Goal: Task Accomplishment & Management: Manage account settings

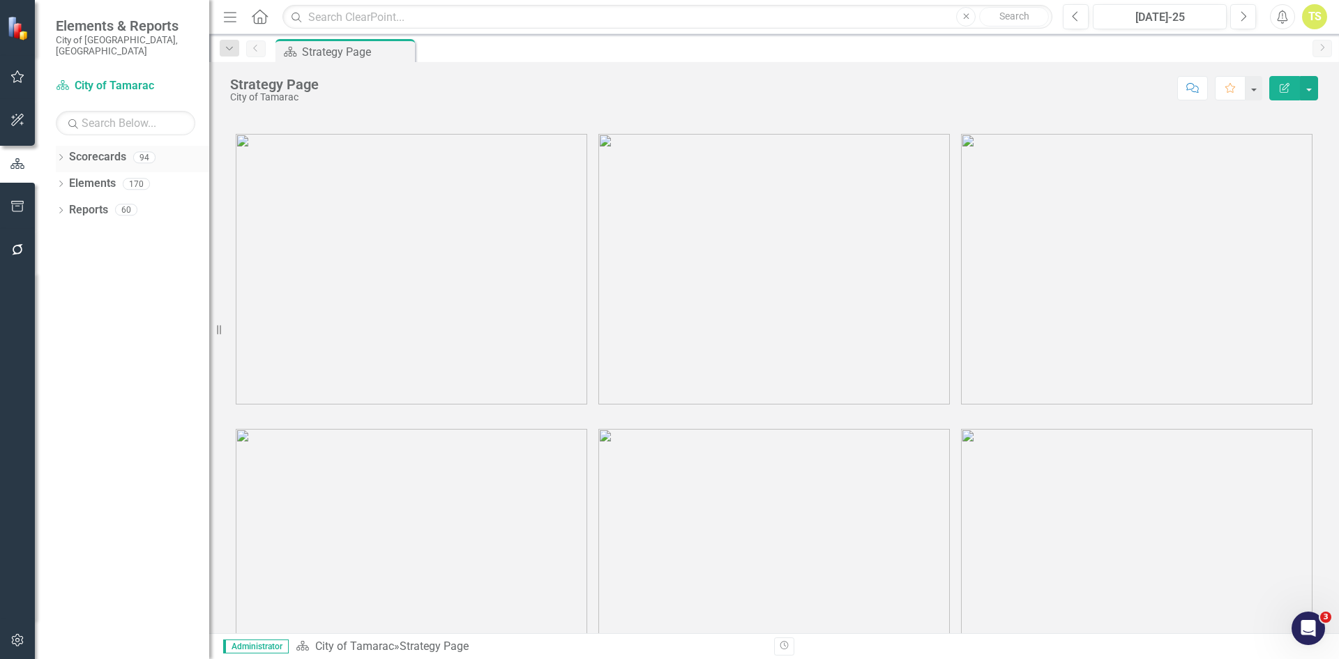
click at [61, 155] on icon "Dropdown" at bounding box center [61, 159] width 10 height 8
click at [66, 179] on icon "Dropdown" at bounding box center [68, 183] width 10 height 8
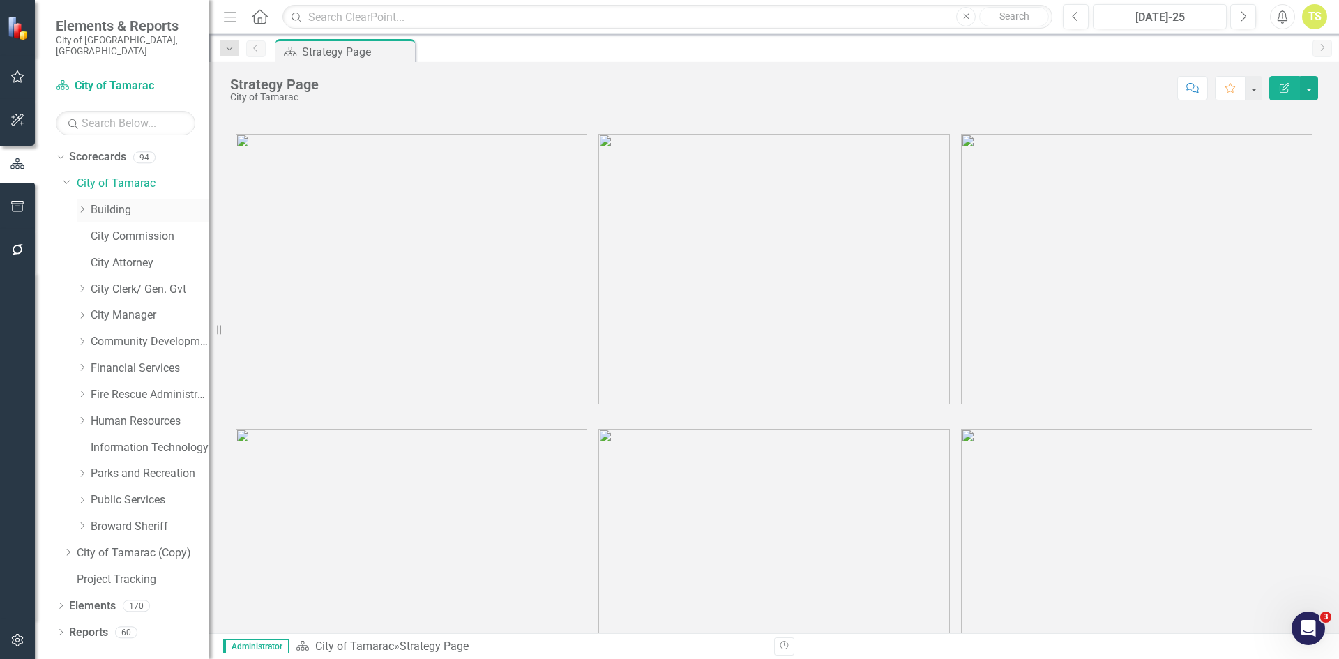
click at [118, 202] on link "Building" at bounding box center [150, 210] width 119 height 16
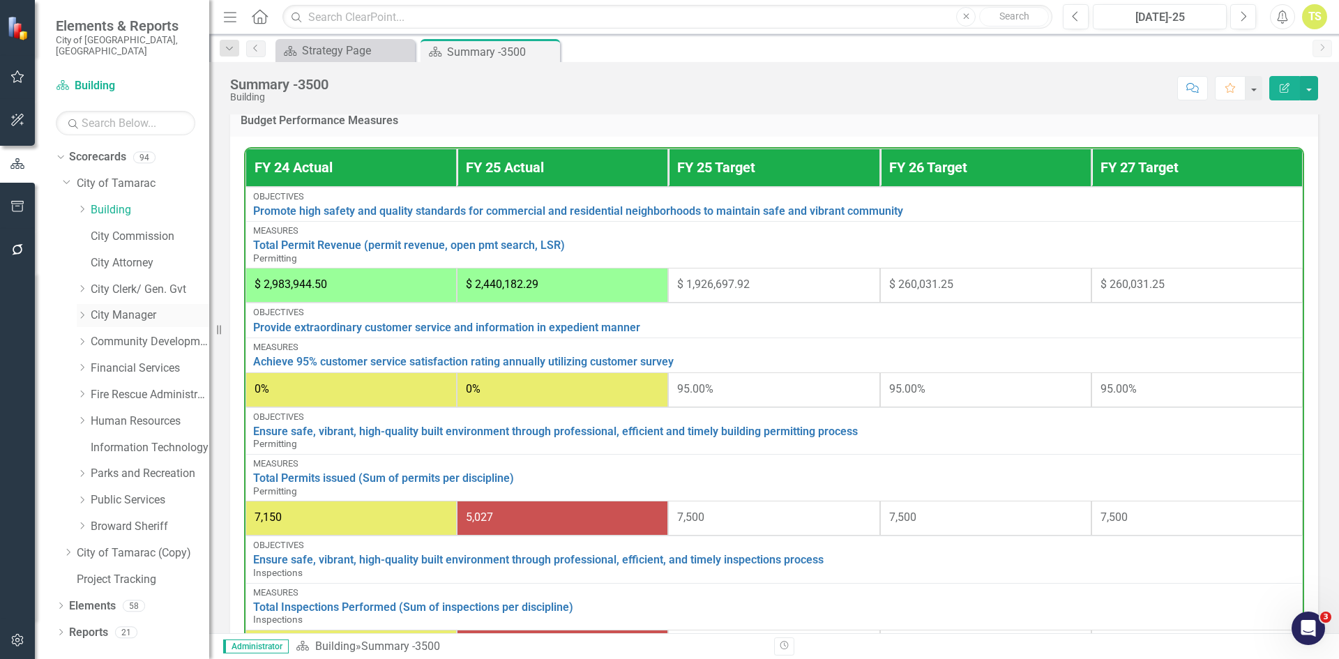
click at [107, 307] on link "City Manager" at bounding box center [150, 315] width 119 height 16
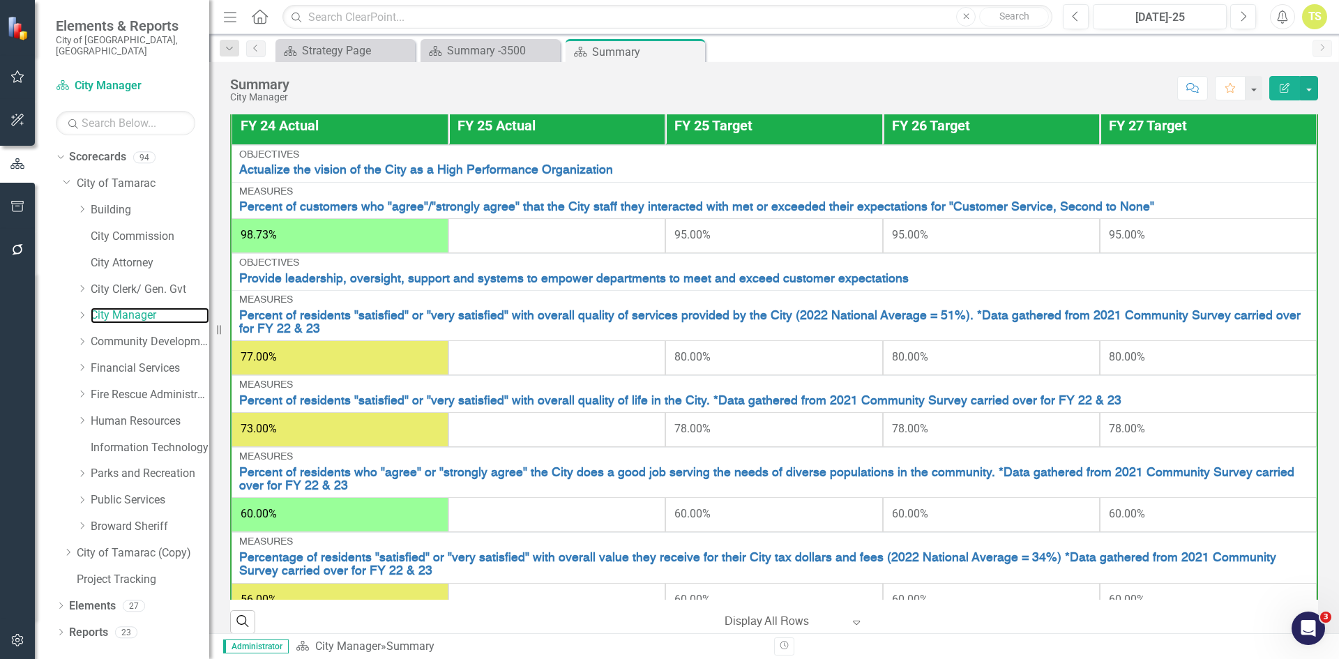
scroll to position [29, 0]
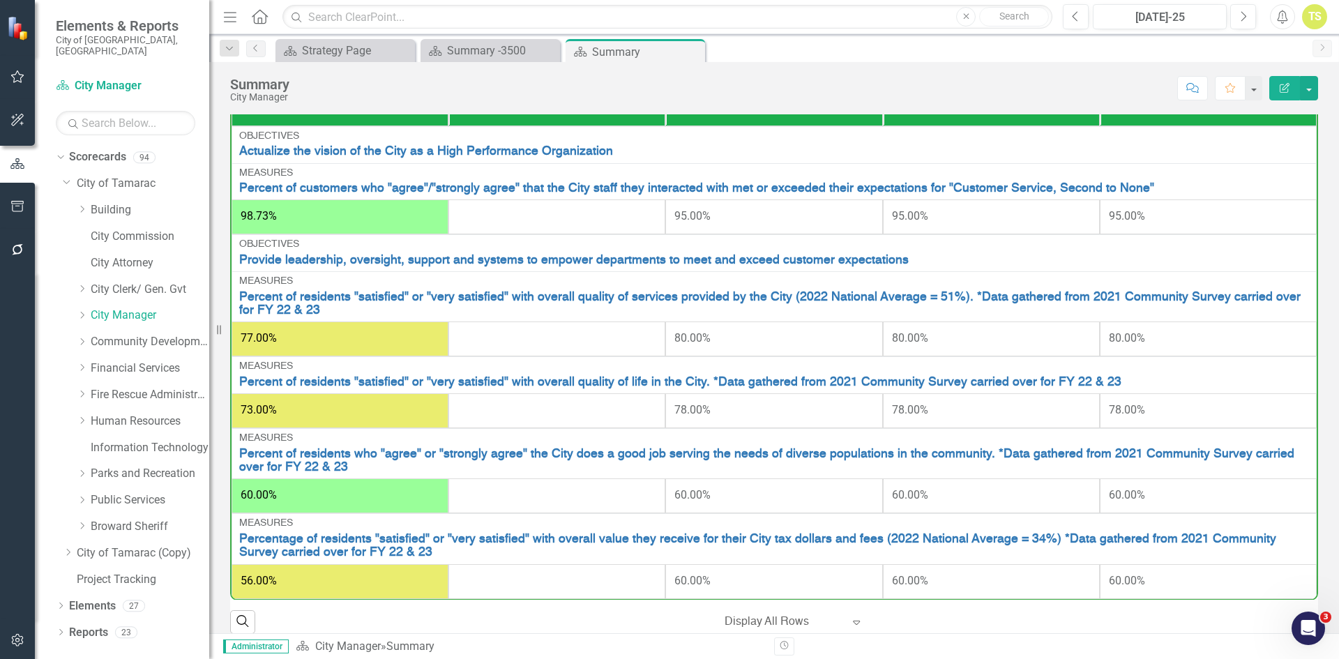
click at [559, 226] on td at bounding box center [556, 216] width 217 height 35
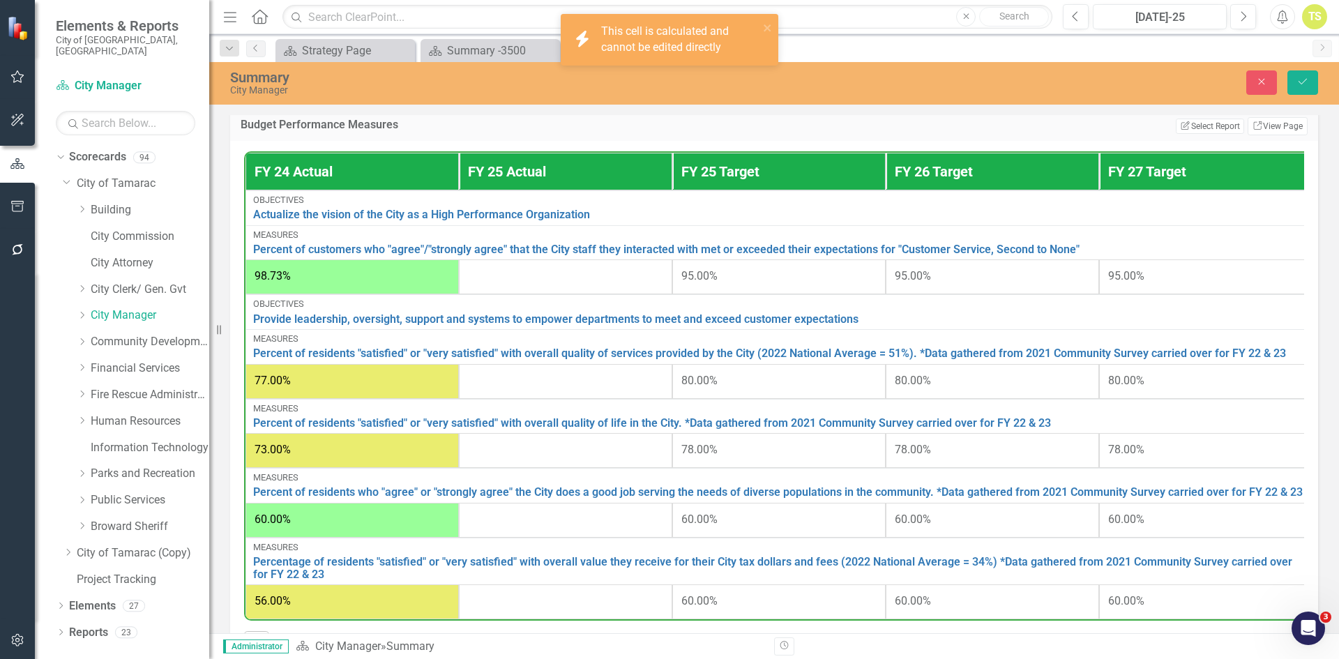
click at [509, 291] on td at bounding box center [565, 276] width 213 height 35
click at [543, 181] on th "FY 25 Actual" at bounding box center [565, 172] width 213 height 38
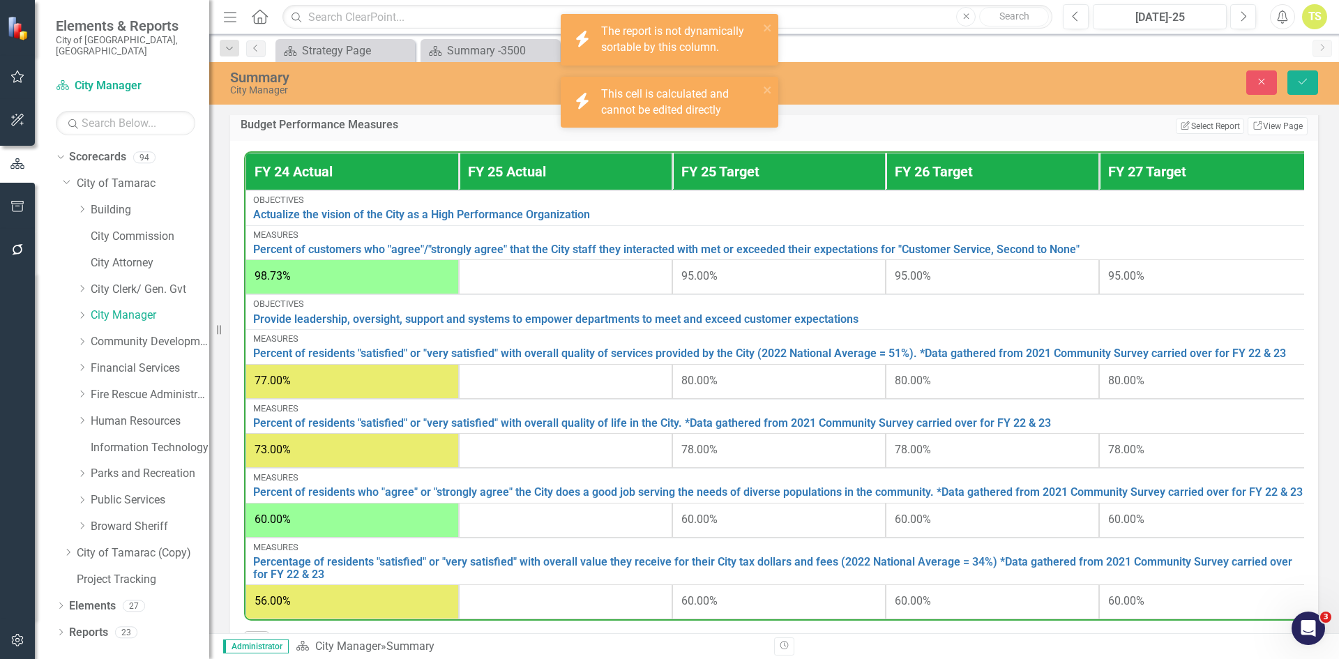
click at [543, 181] on th "FY 25 Actual" at bounding box center [565, 172] width 213 height 38
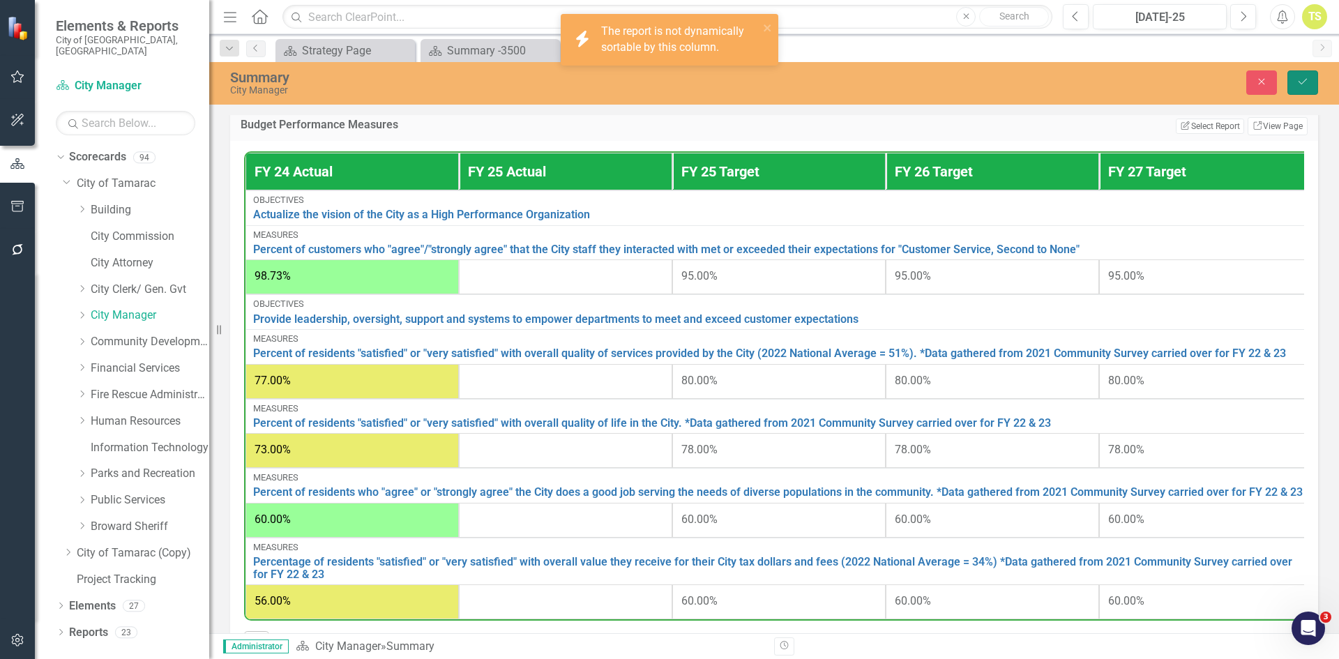
click at [1302, 86] on button "Save" at bounding box center [1302, 82] width 31 height 24
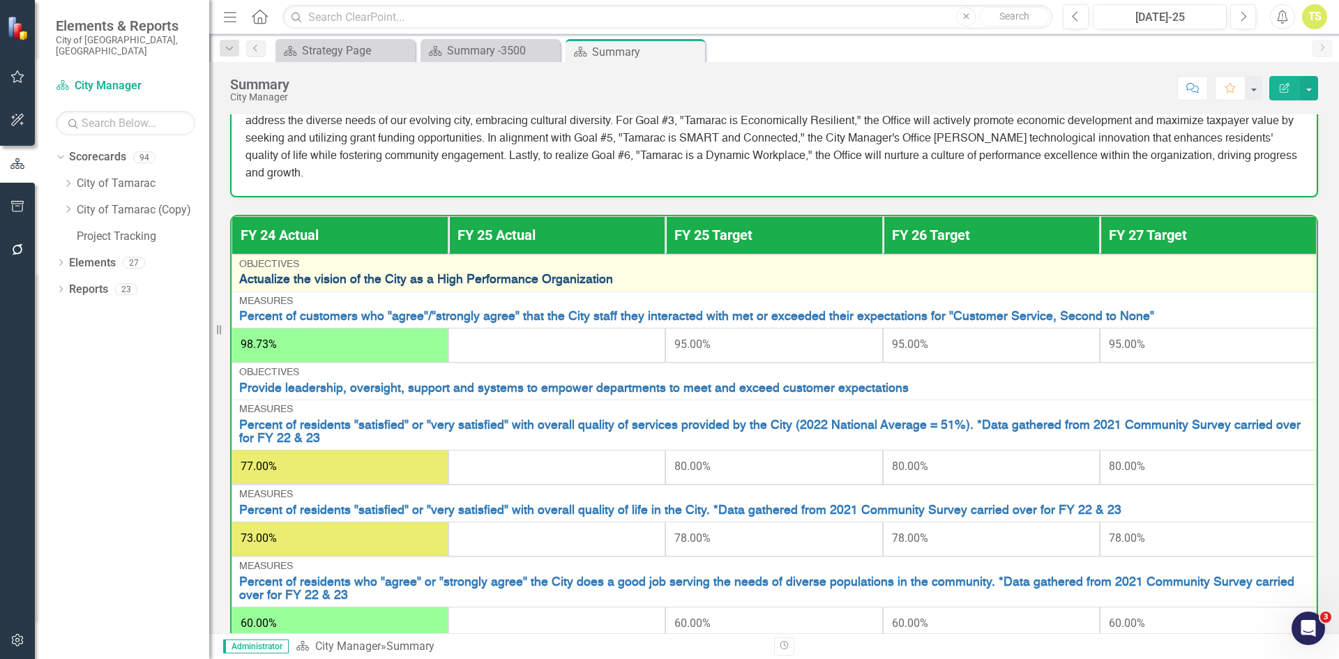
scroll to position [209, 0]
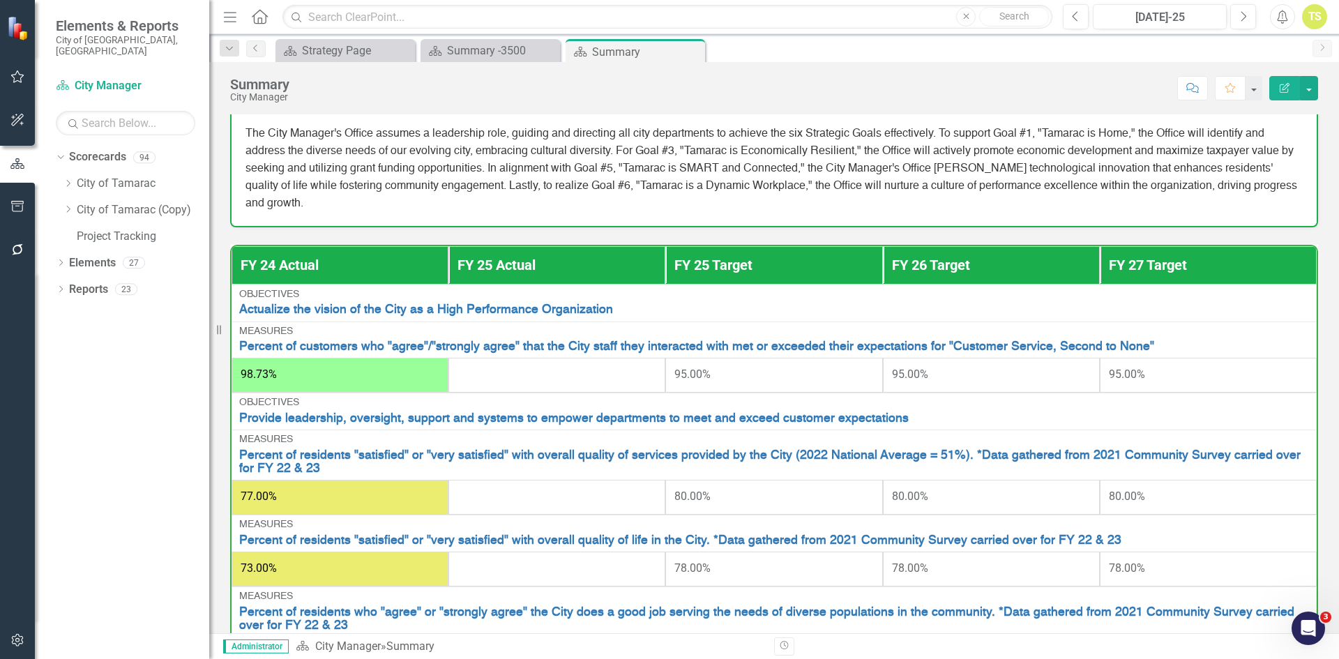
click at [570, 274] on th "FY 25 Actual" at bounding box center [556, 265] width 217 height 38
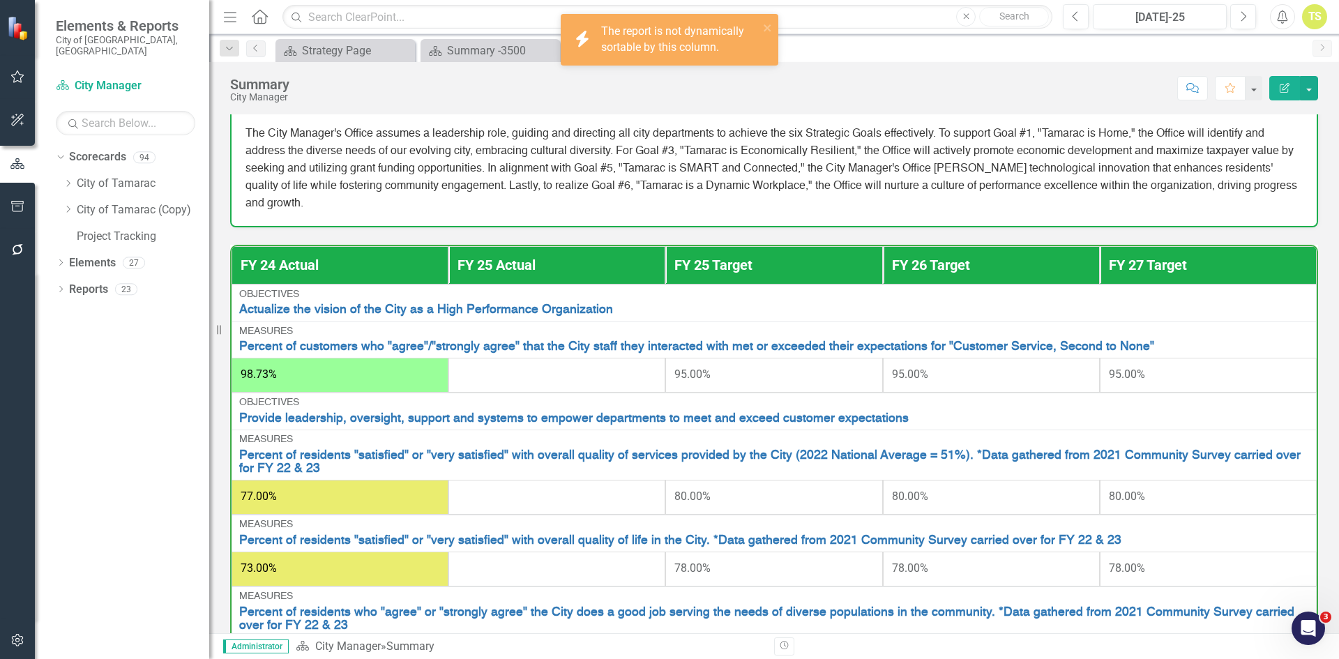
click at [570, 274] on th "FY 25 Actual" at bounding box center [556, 265] width 217 height 38
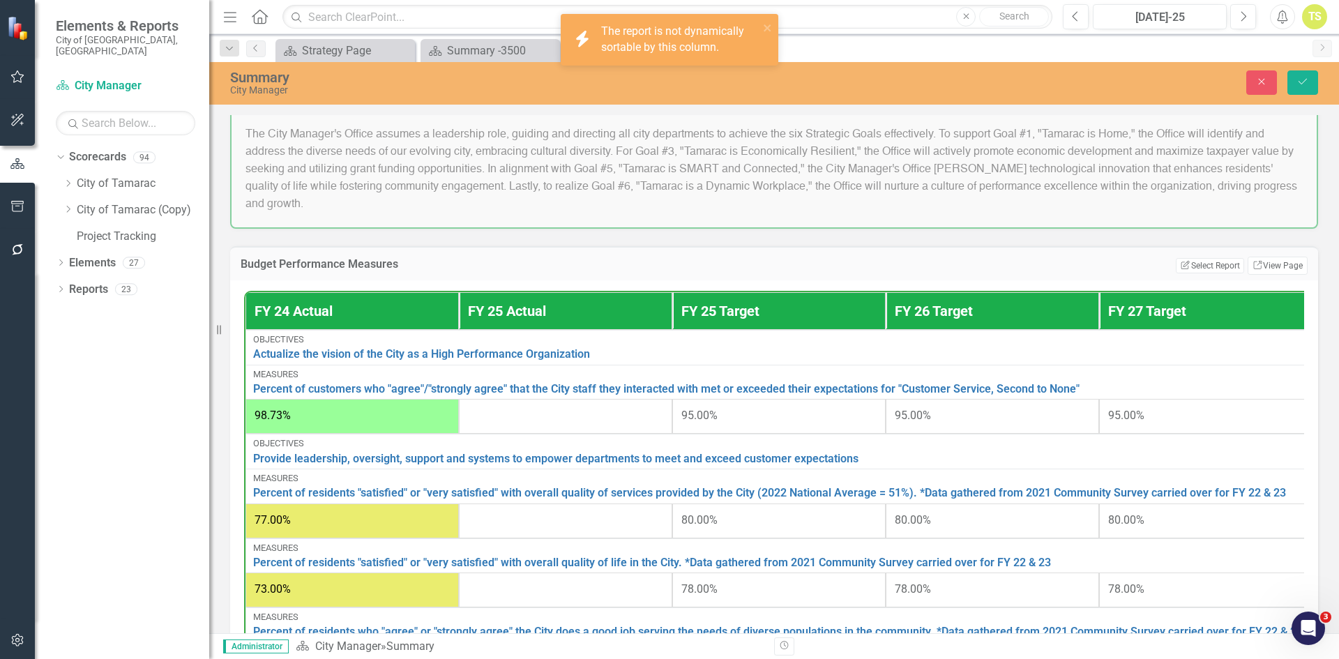
click at [549, 430] on td at bounding box center [565, 416] width 213 height 35
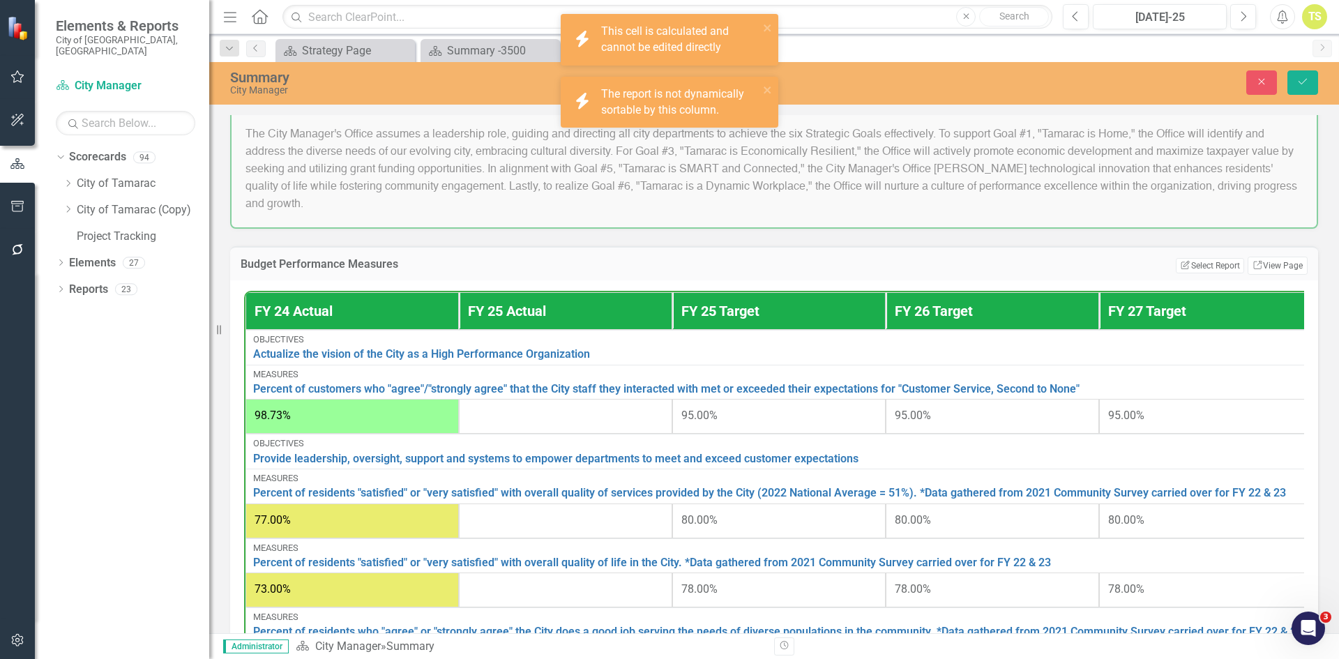
click at [399, 434] on td "98.73%" at bounding box center [351, 416] width 213 height 35
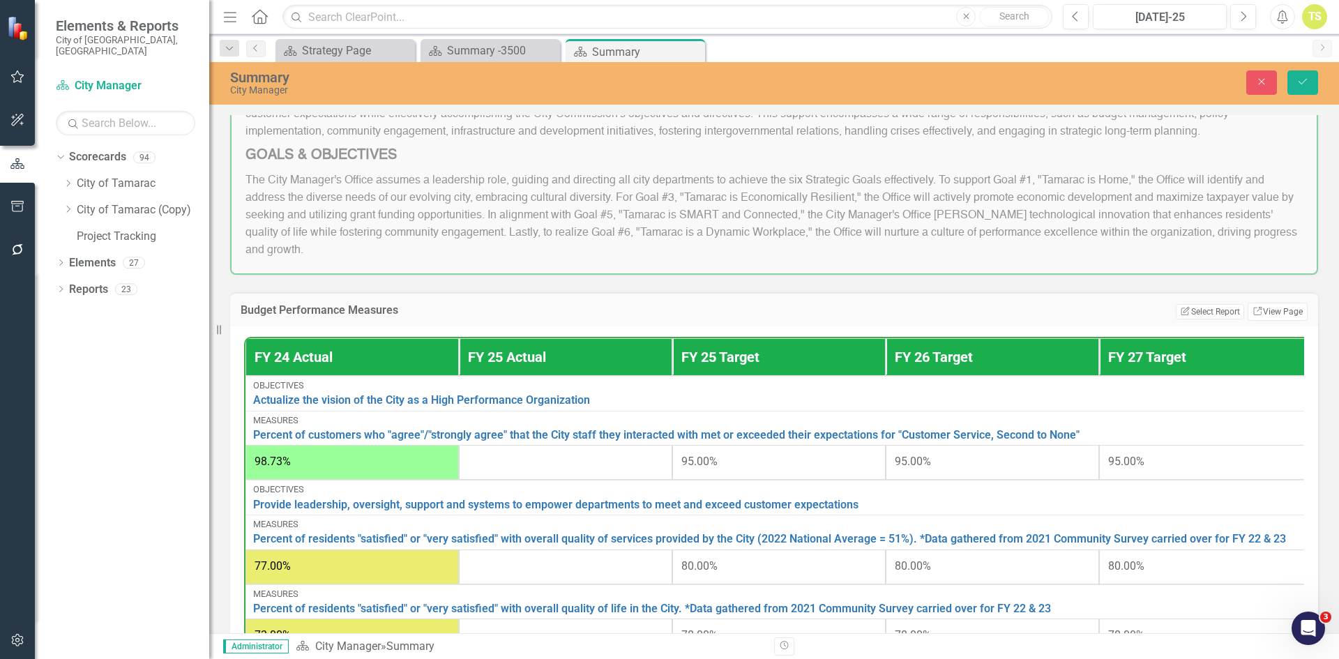
scroll to position [135, 0]
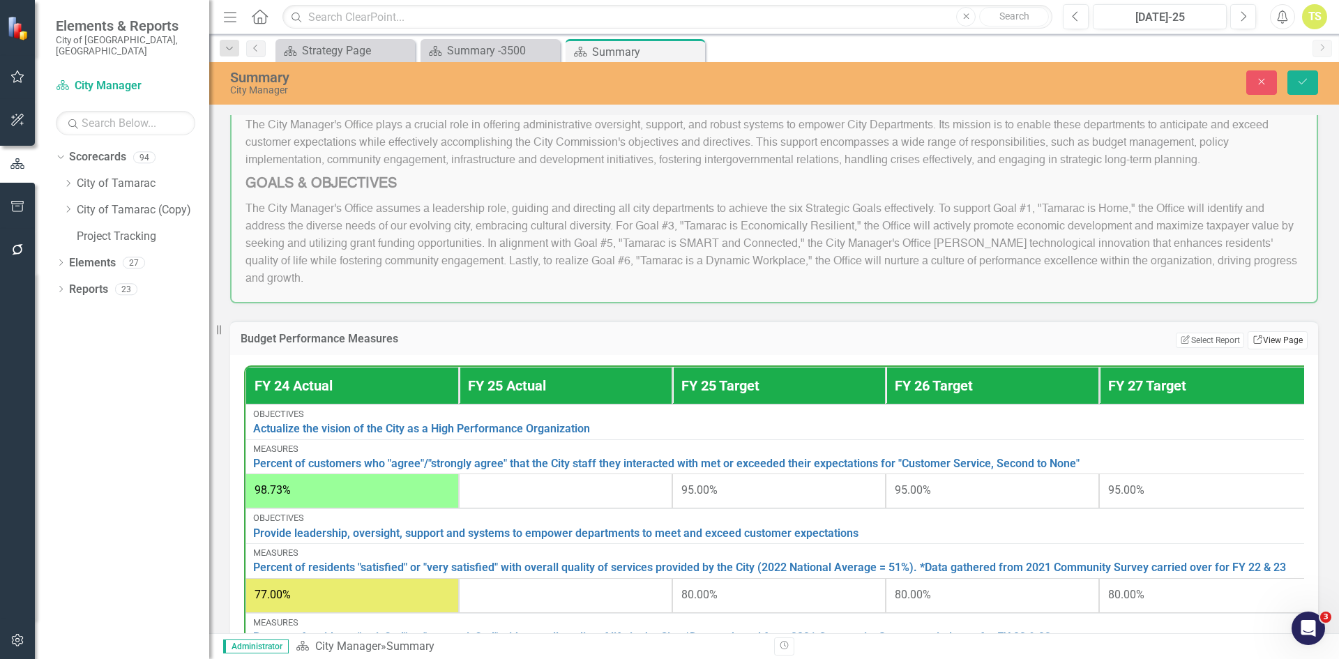
click at [1257, 345] on link "Link View Page" at bounding box center [1277, 340] width 60 height 18
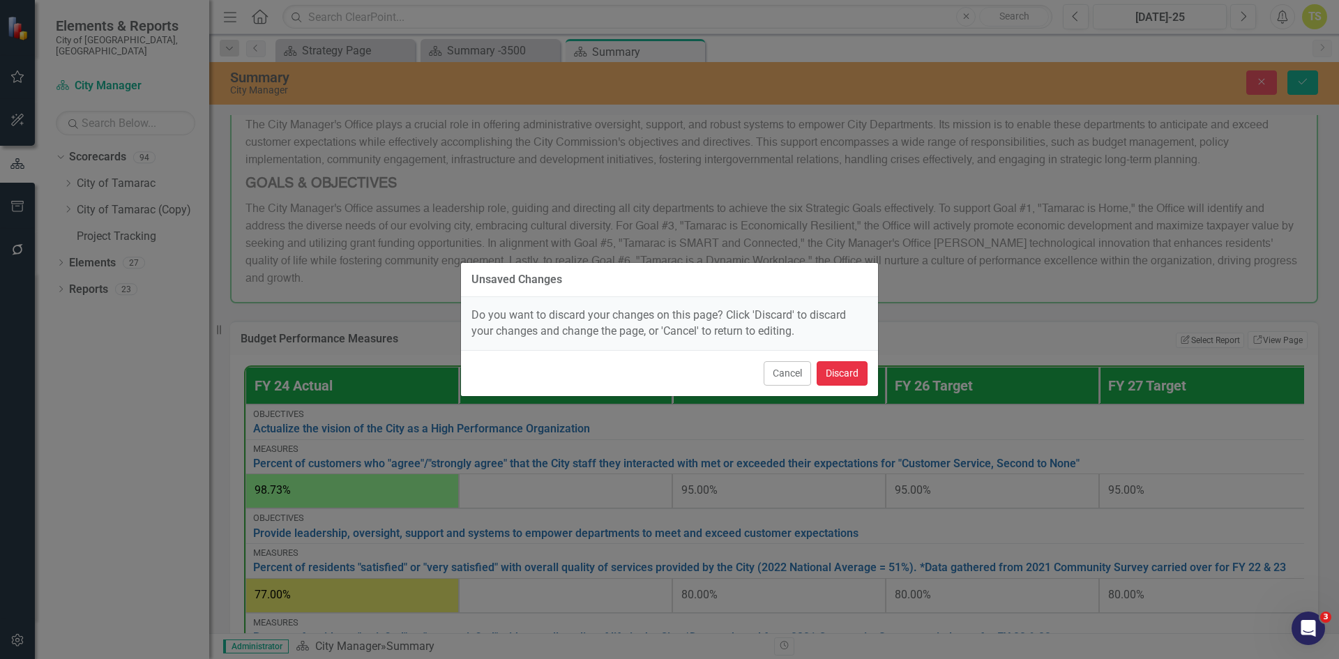
click at [853, 376] on button "Discard" at bounding box center [841, 373] width 51 height 24
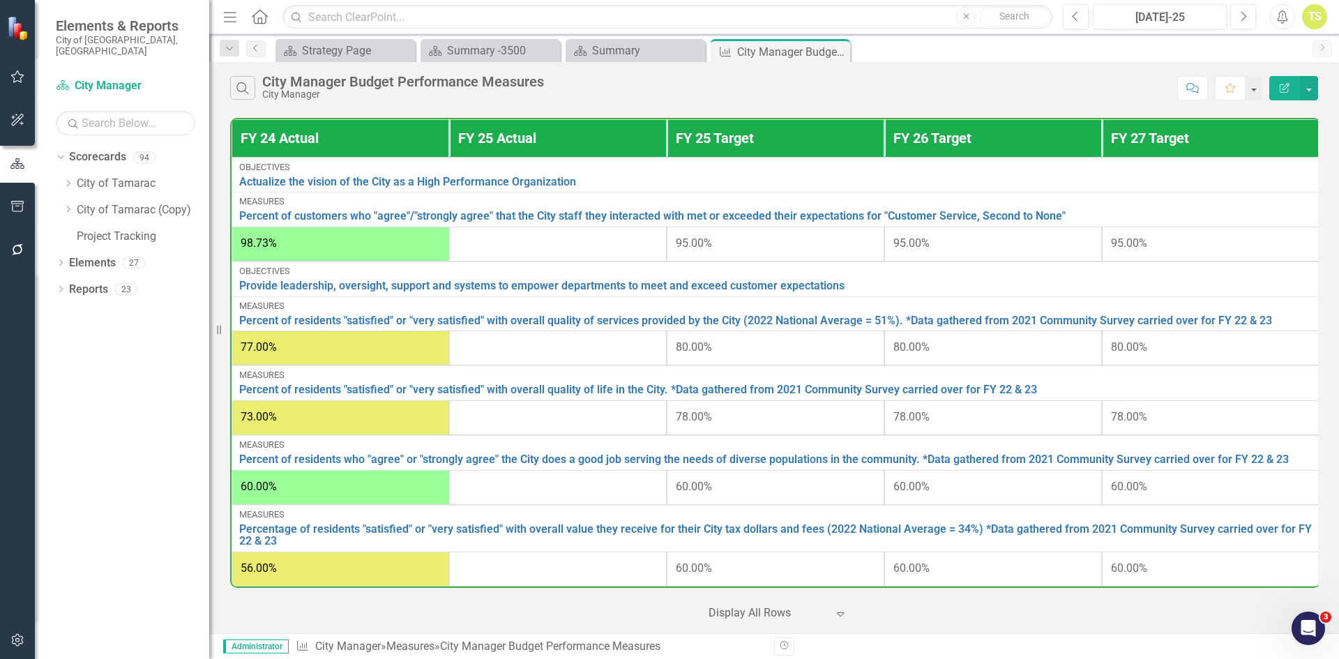
click at [554, 249] on div at bounding box center [557, 244] width 199 height 17
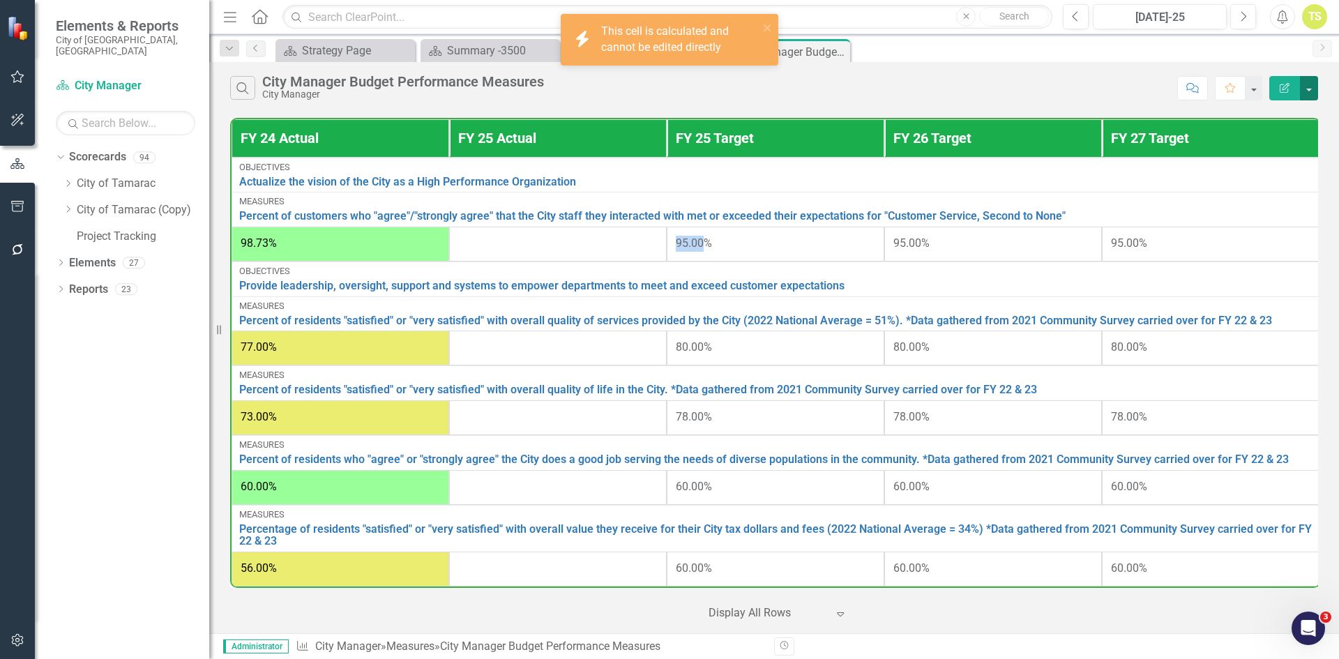
click at [1307, 91] on button "button" at bounding box center [1308, 88] width 18 height 24
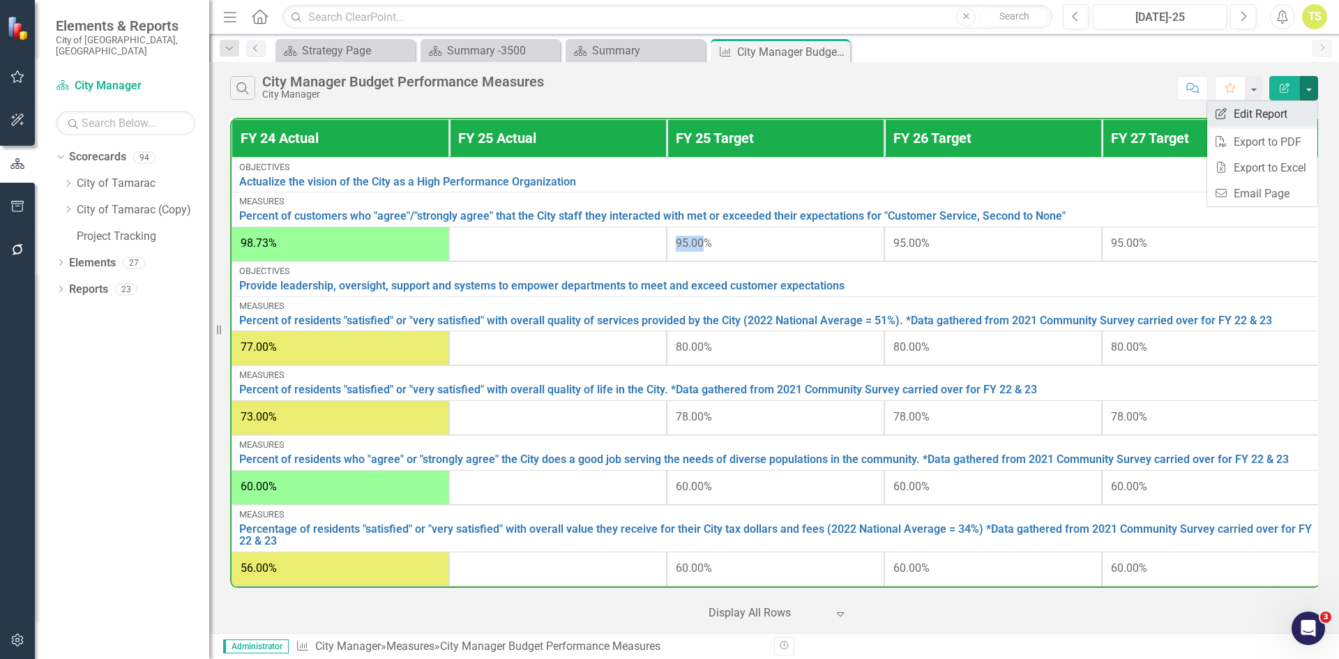
click at [1282, 121] on link "Edit Report Edit Report" at bounding box center [1262, 114] width 110 height 26
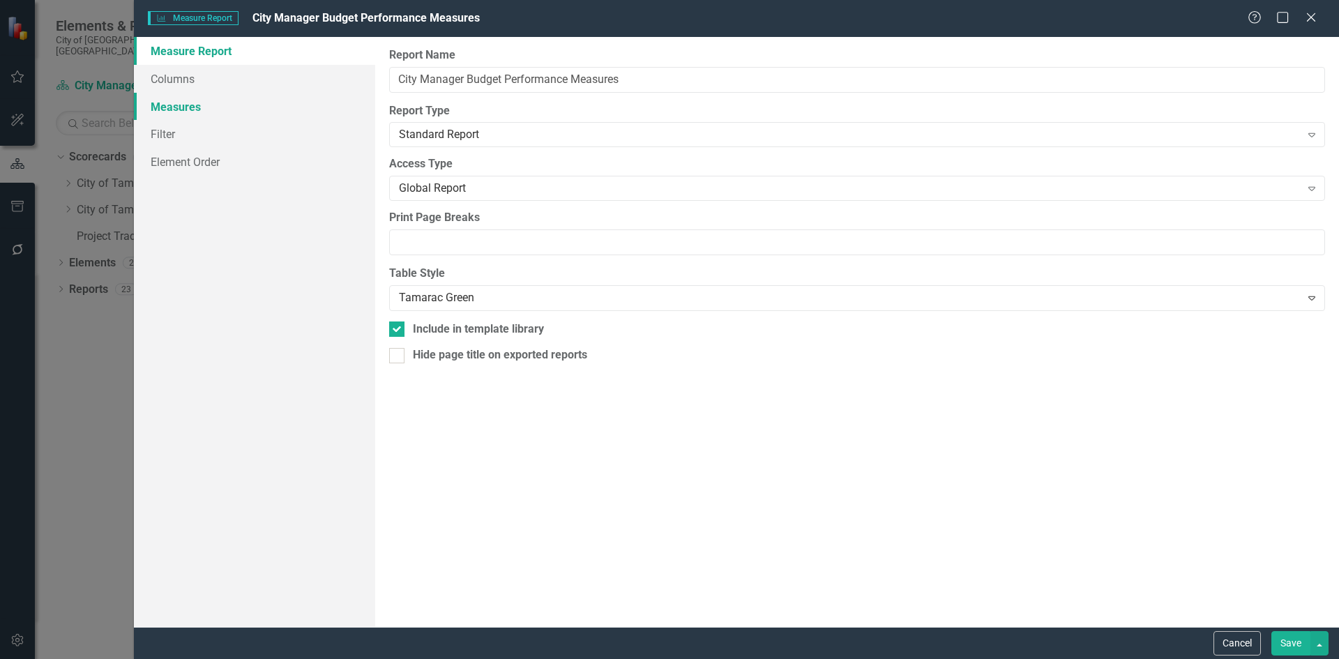
click at [200, 99] on link "Measures" at bounding box center [254, 107] width 241 height 28
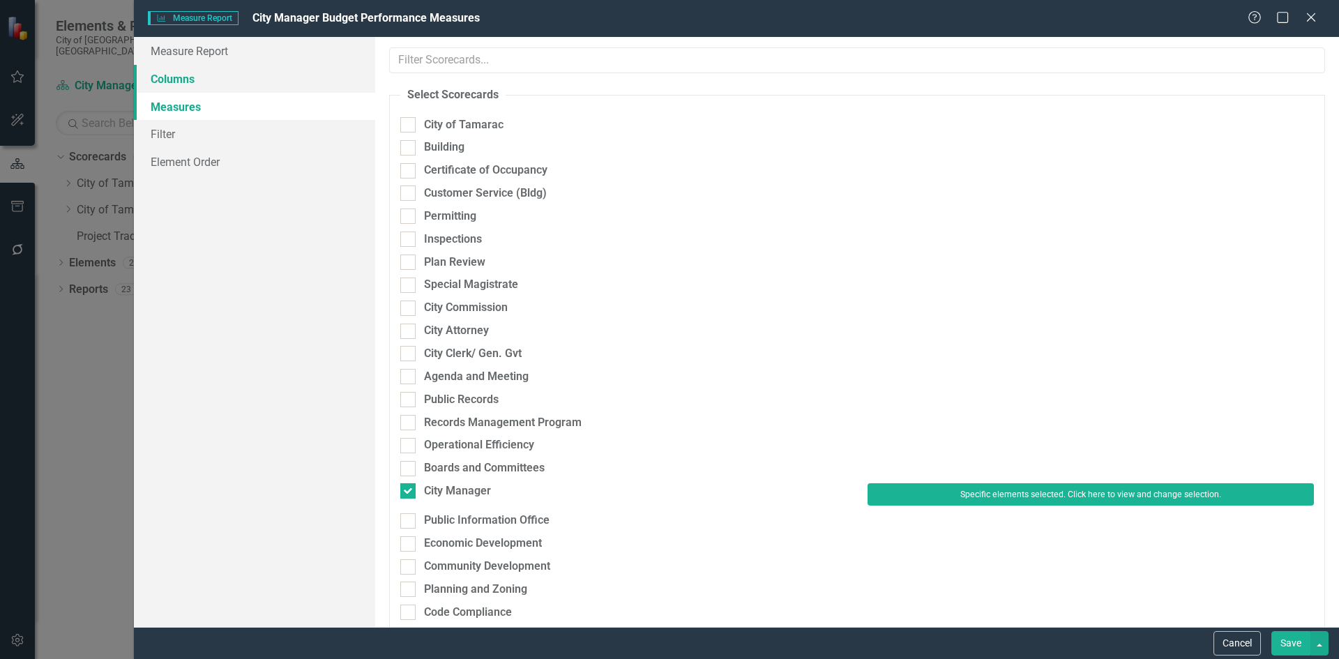
click at [207, 81] on link "Columns" at bounding box center [254, 79] width 241 height 28
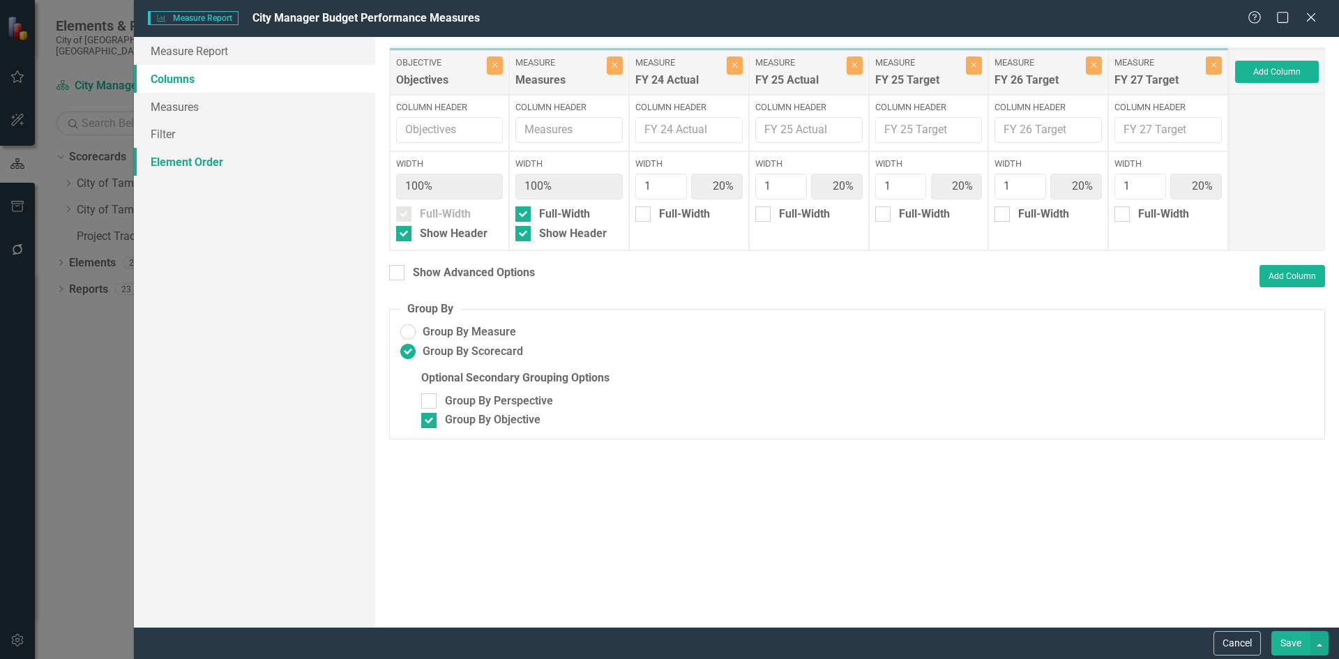
click at [215, 158] on link "Element Order" at bounding box center [254, 162] width 241 height 28
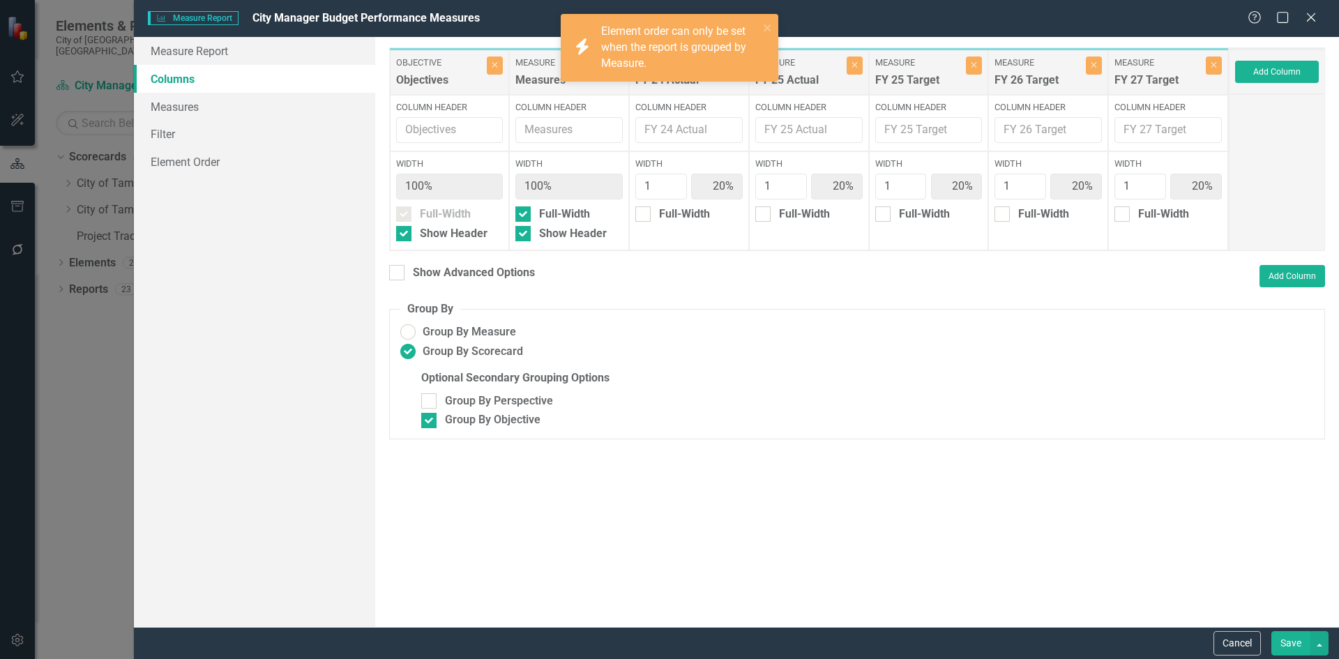
click at [1320, 15] on div "Help Maximize Close" at bounding box center [1285, 18] width 77 height 16
click at [1307, 16] on icon "Close" at bounding box center [1310, 16] width 17 height 13
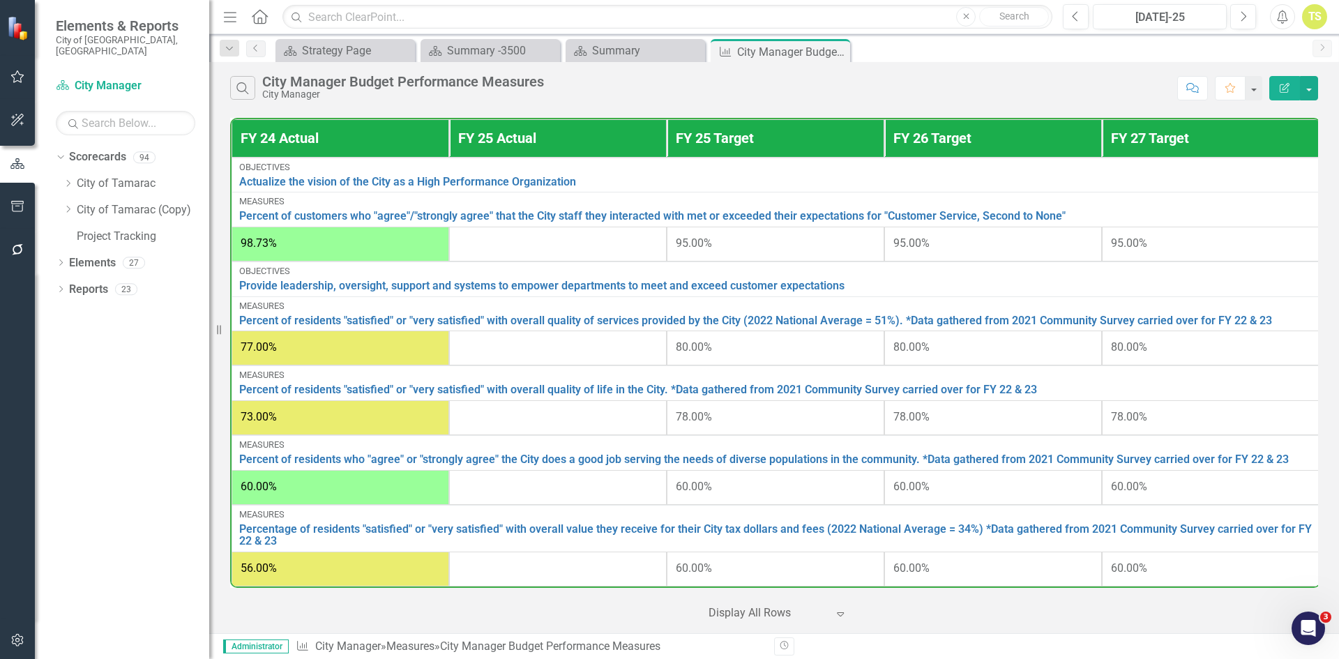
click at [537, 254] on td at bounding box center [558, 244] width 218 height 35
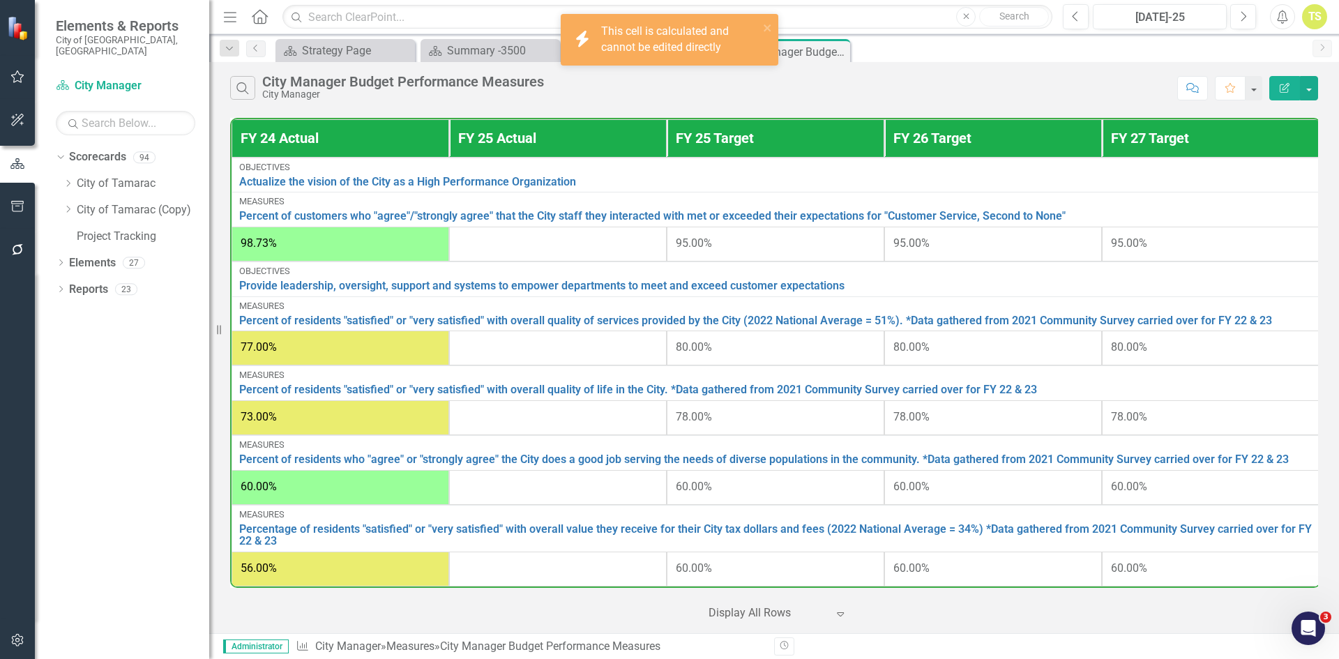
click at [523, 135] on th "FY 25 Actual" at bounding box center [558, 138] width 218 height 38
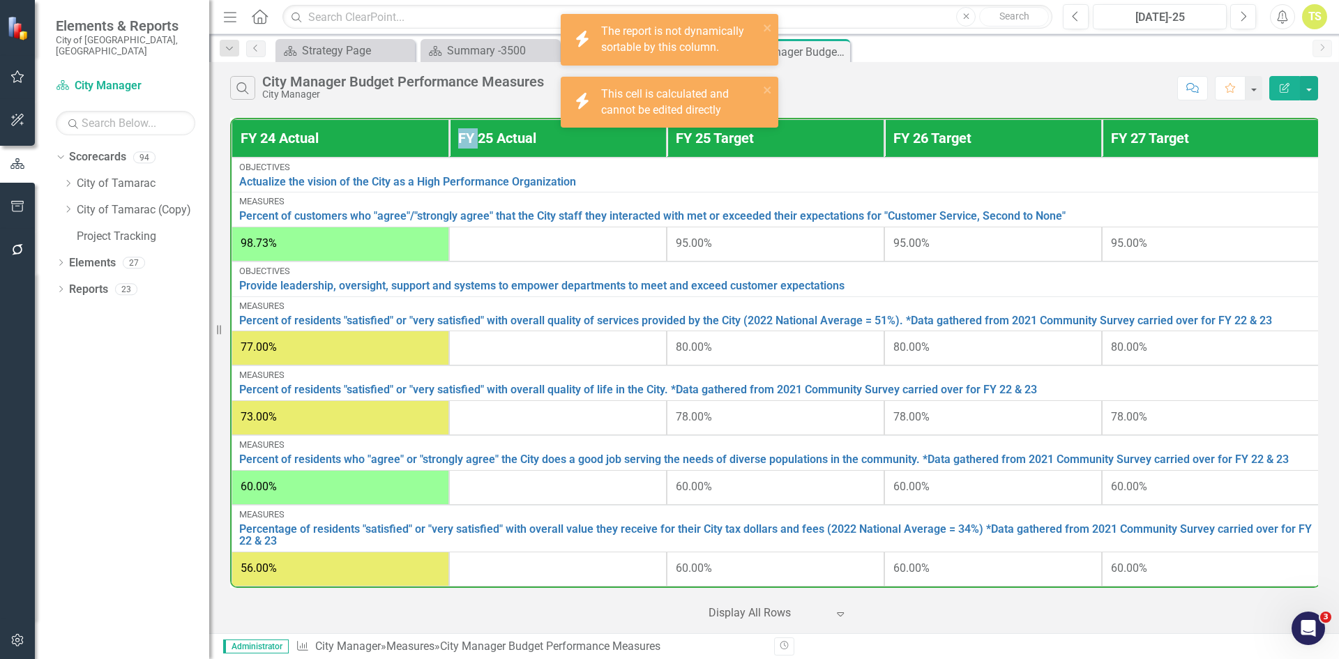
click at [523, 135] on th "FY 25 Actual" at bounding box center [558, 138] width 218 height 38
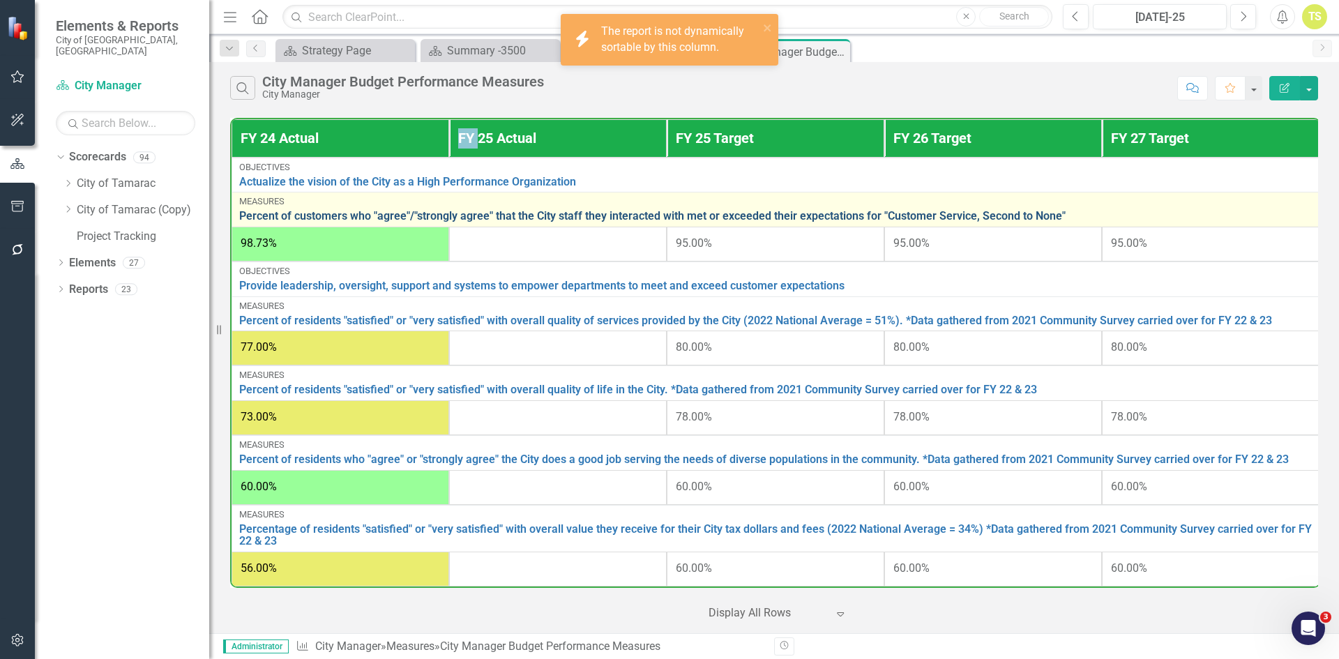
click at [372, 215] on link "Percent of customers who "agree"/"strongly agree" that the City staff they inte…" at bounding box center [775, 216] width 1072 height 13
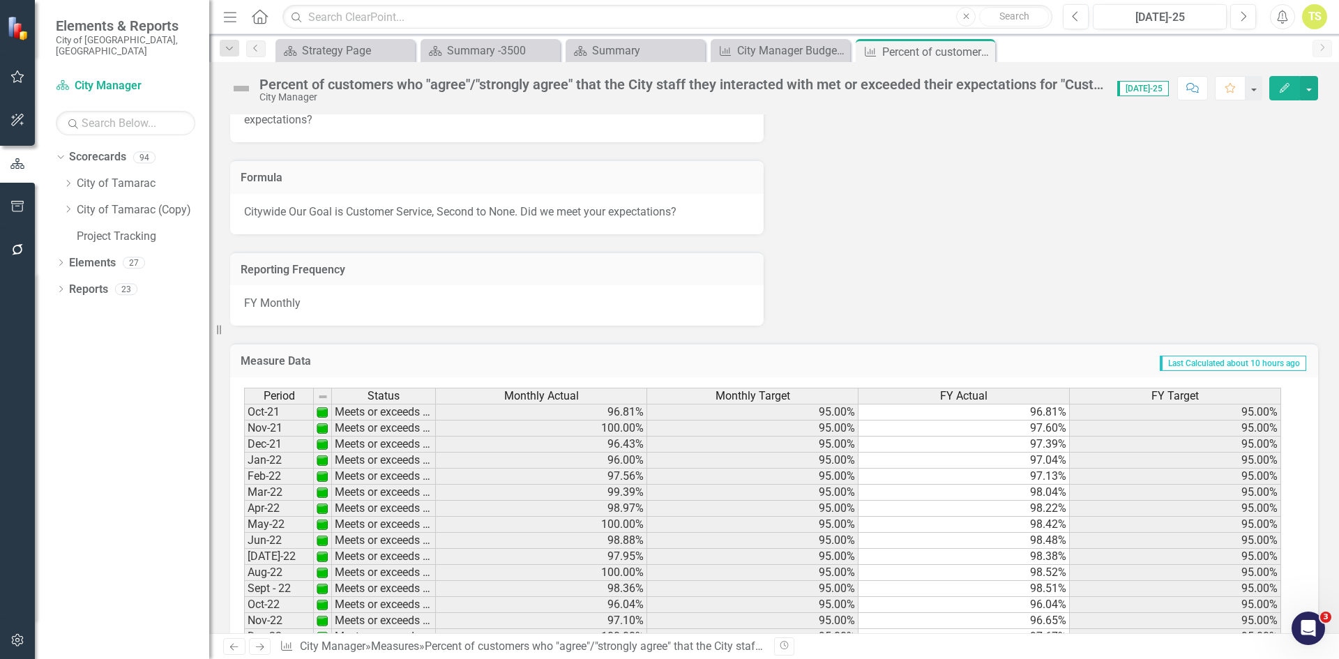
scroll to position [1734, 0]
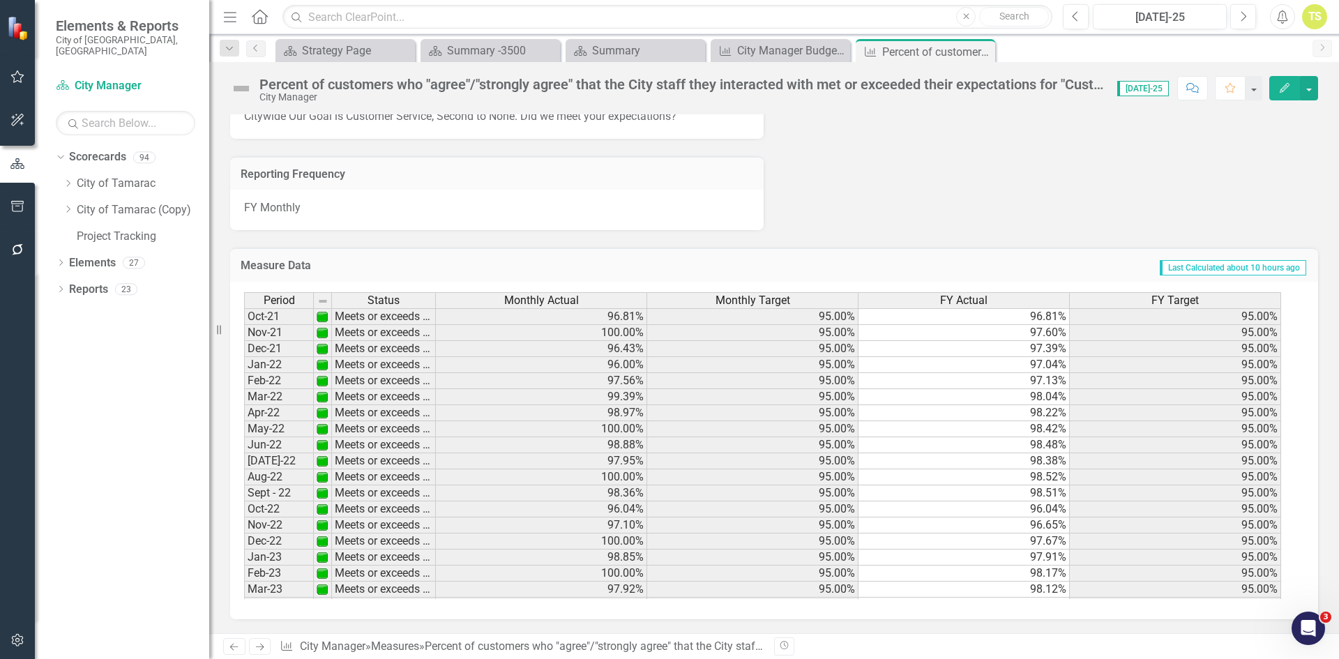
click at [614, 315] on td "96.81%" at bounding box center [541, 316] width 211 height 17
click at [943, 317] on td "96.81%" at bounding box center [963, 316] width 211 height 17
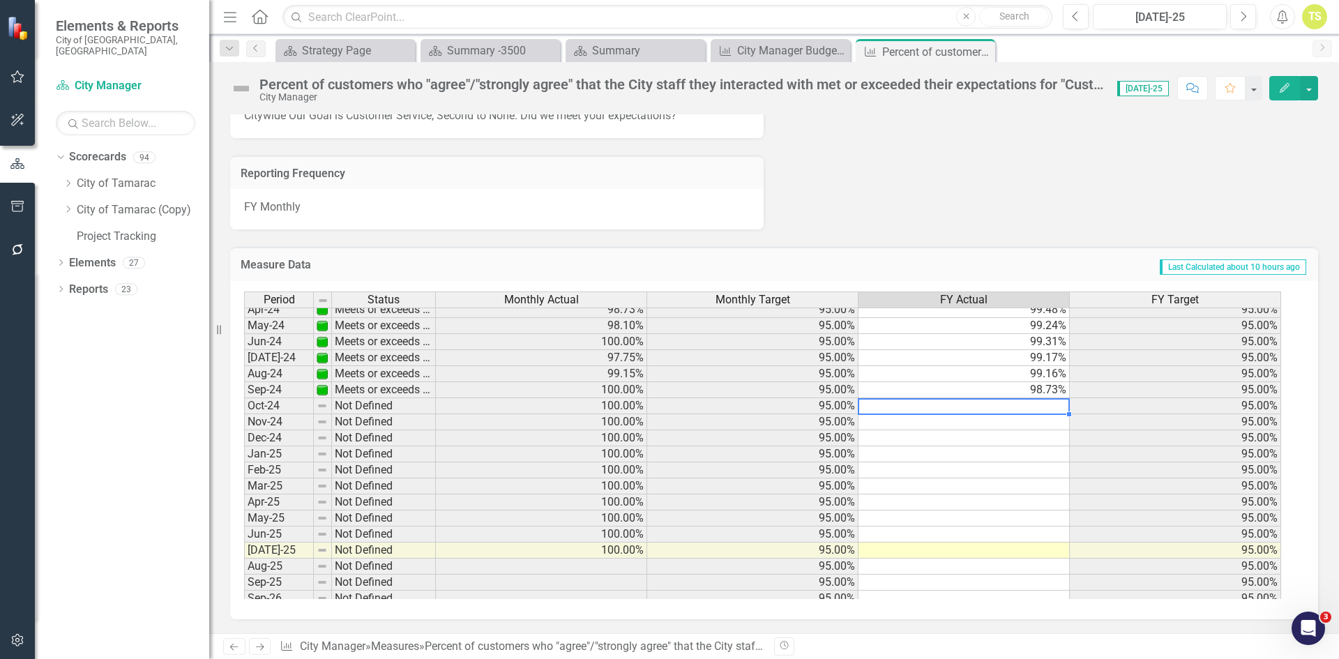
click at [1039, 406] on td at bounding box center [963, 406] width 211 height 16
click at [1014, 390] on td "98.73%" at bounding box center [963, 390] width 211 height 16
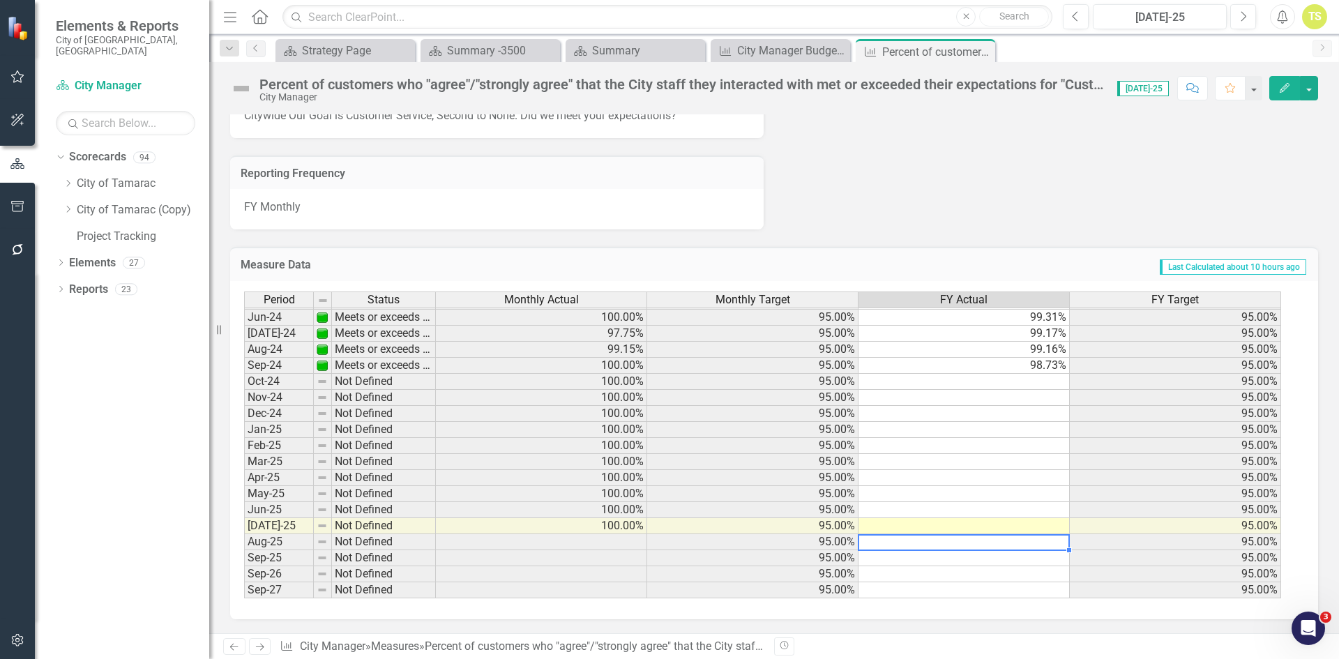
click at [983, 544] on td at bounding box center [963, 542] width 211 height 16
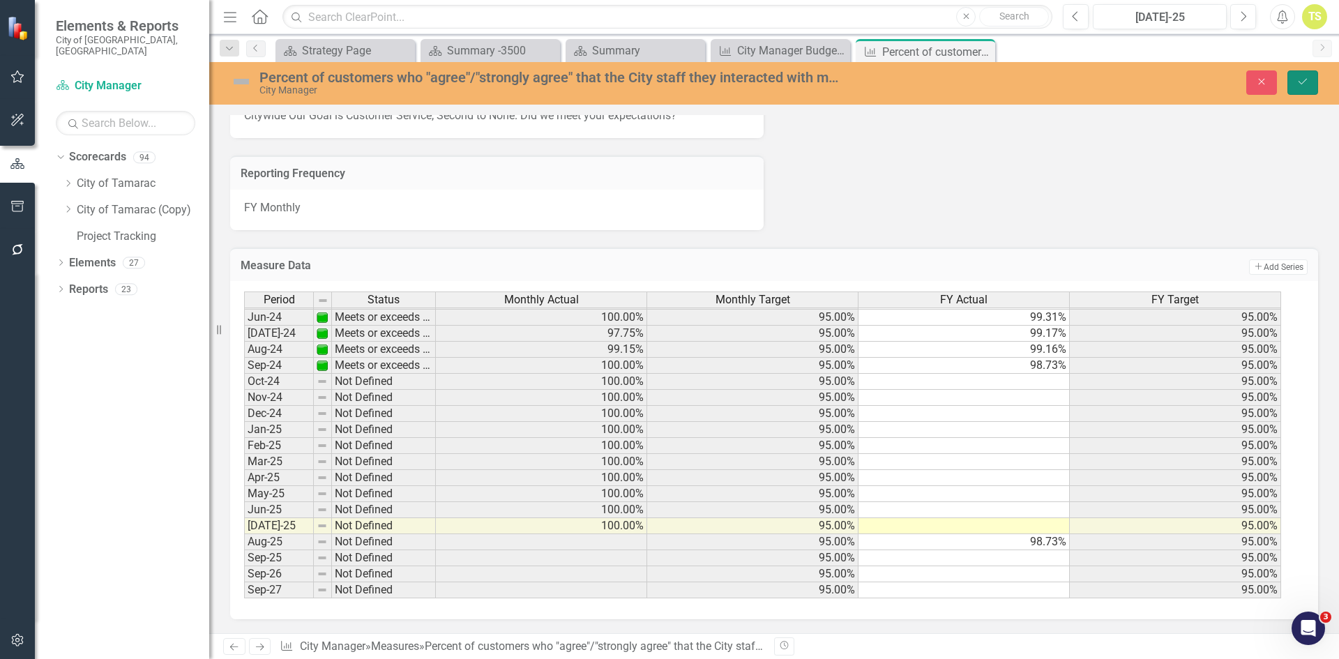
click at [1305, 86] on button "Save" at bounding box center [1302, 82] width 31 height 24
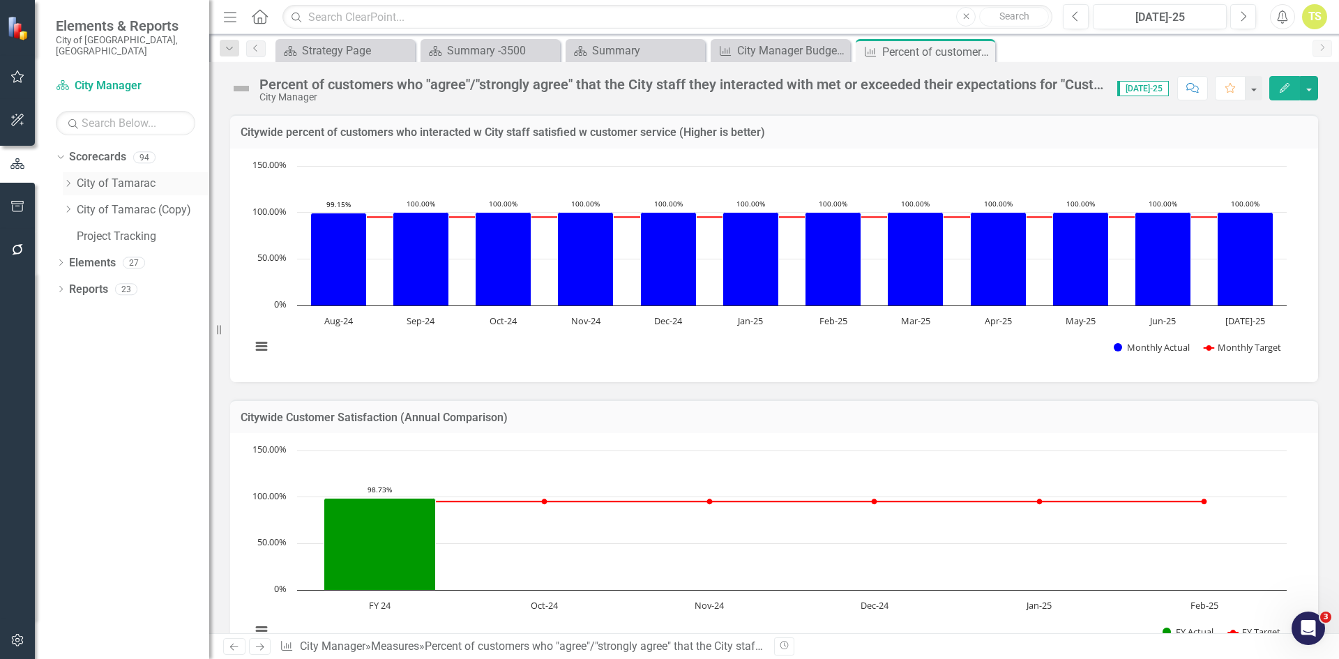
click at [102, 176] on link "City of Tamarac" at bounding box center [143, 184] width 132 height 16
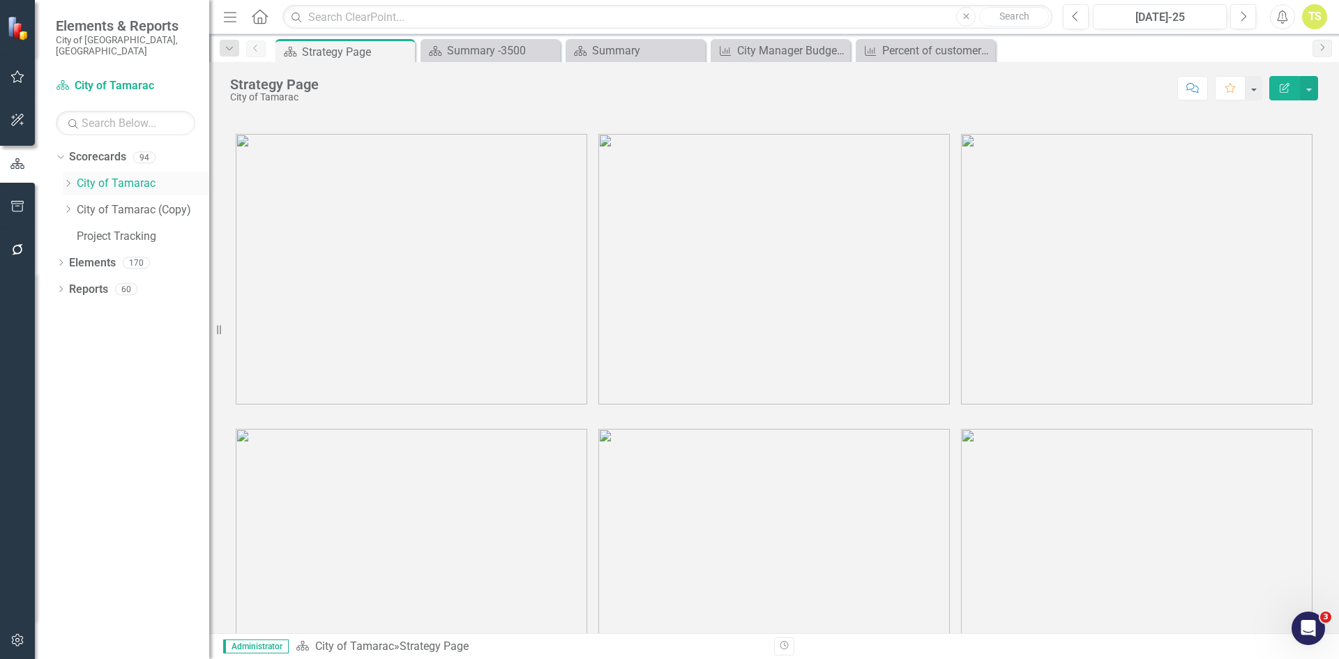
click at [68, 180] on icon at bounding box center [68, 183] width 3 height 7
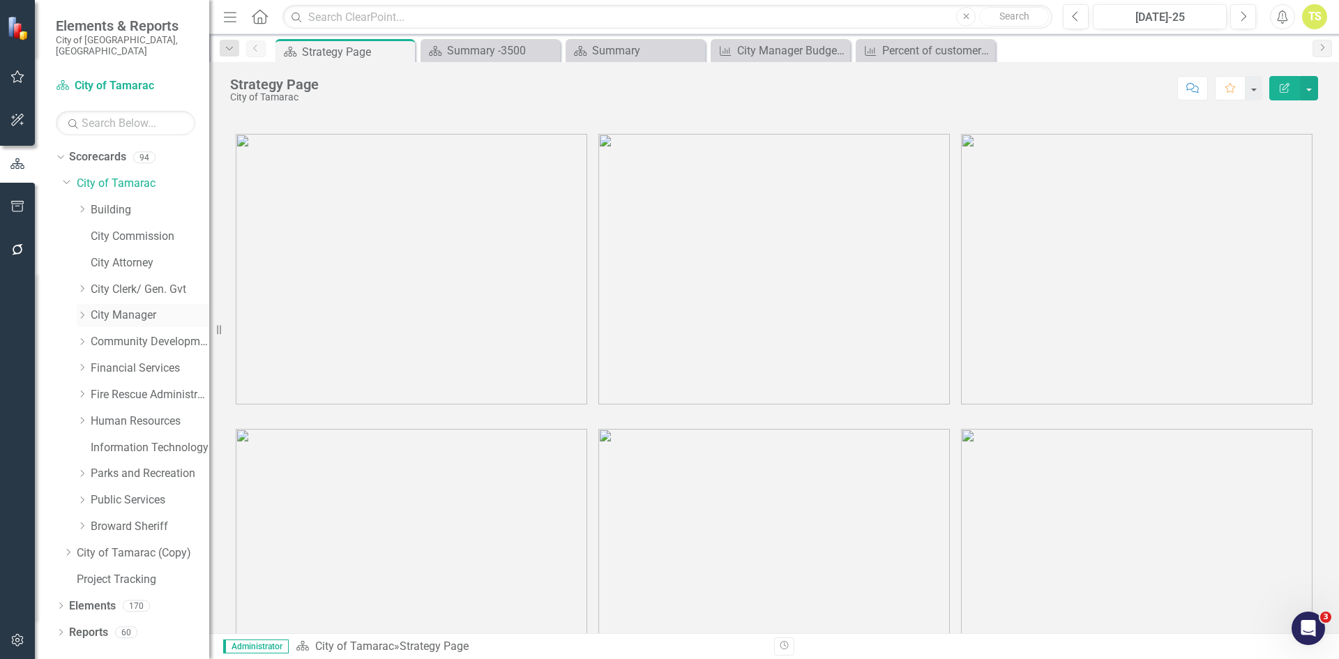
click at [141, 307] on link "City Manager" at bounding box center [150, 315] width 119 height 16
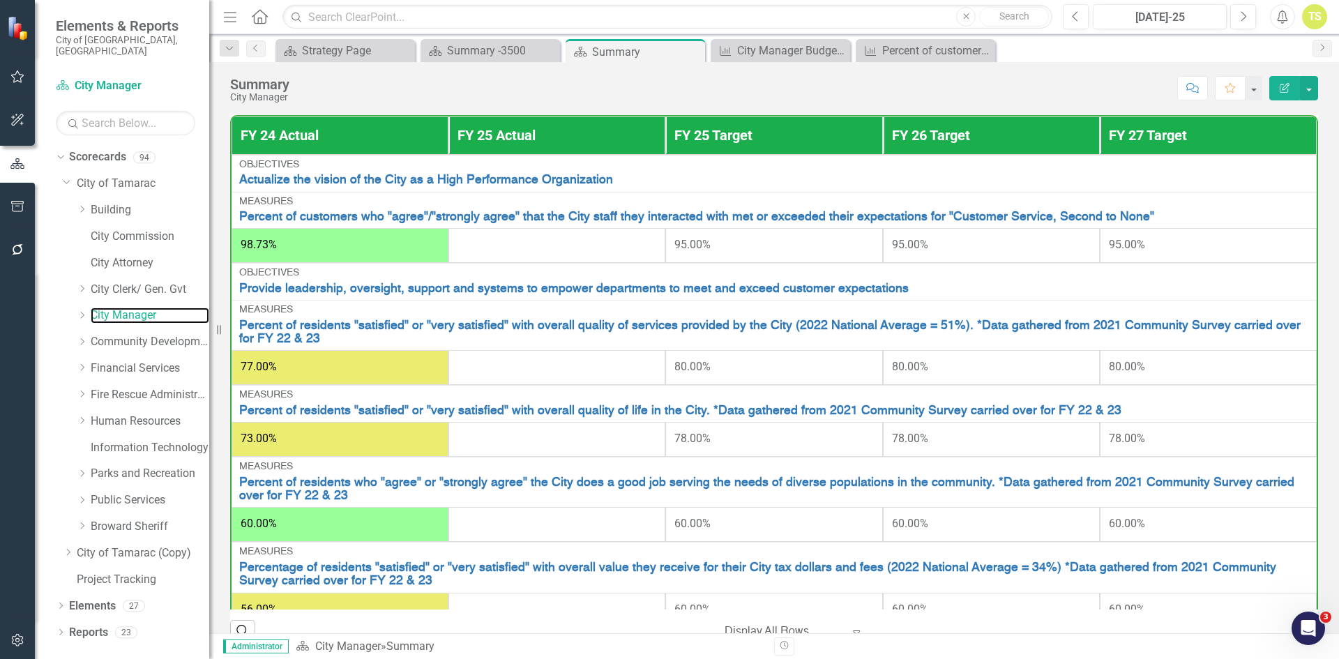
scroll to position [349, 0]
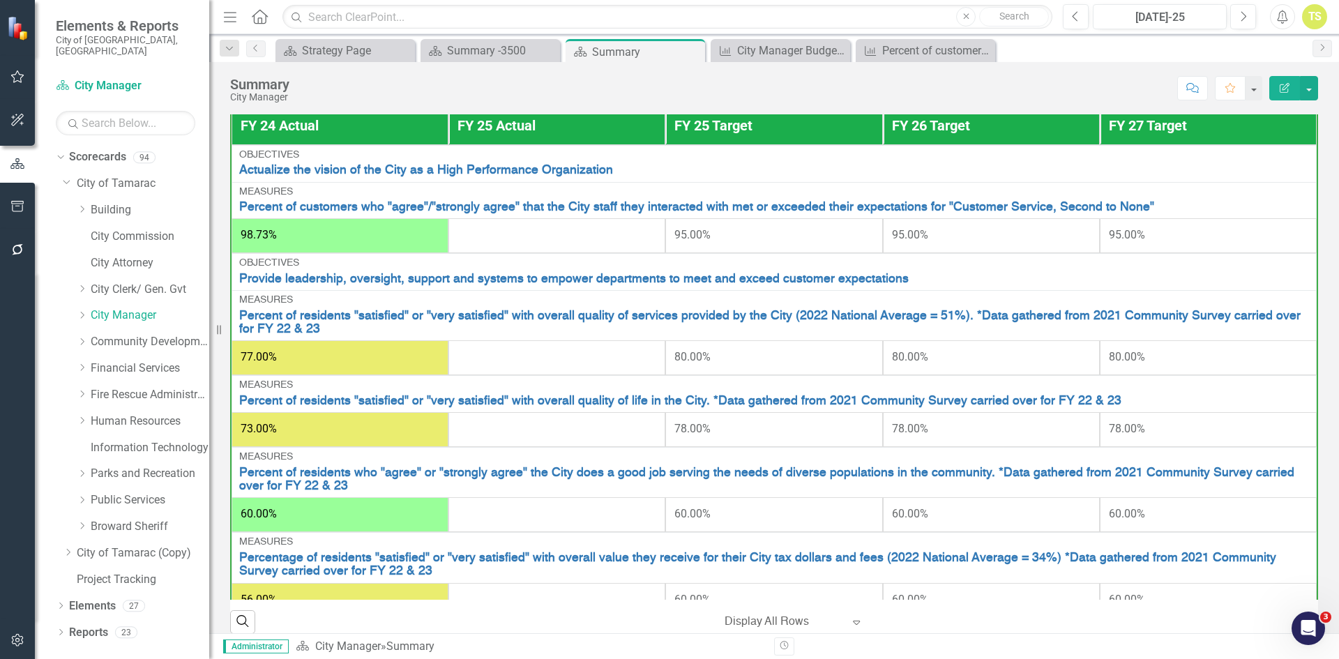
click at [530, 253] on td at bounding box center [556, 235] width 217 height 35
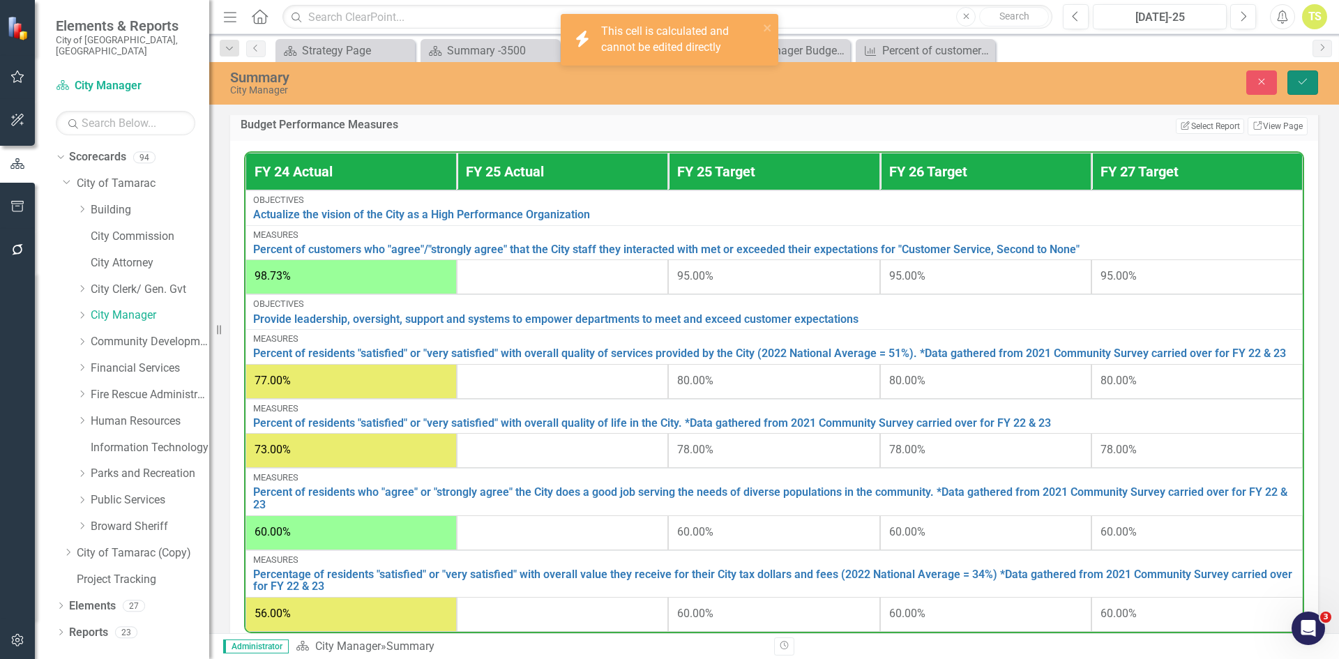
click at [1296, 88] on button "Save" at bounding box center [1302, 82] width 31 height 24
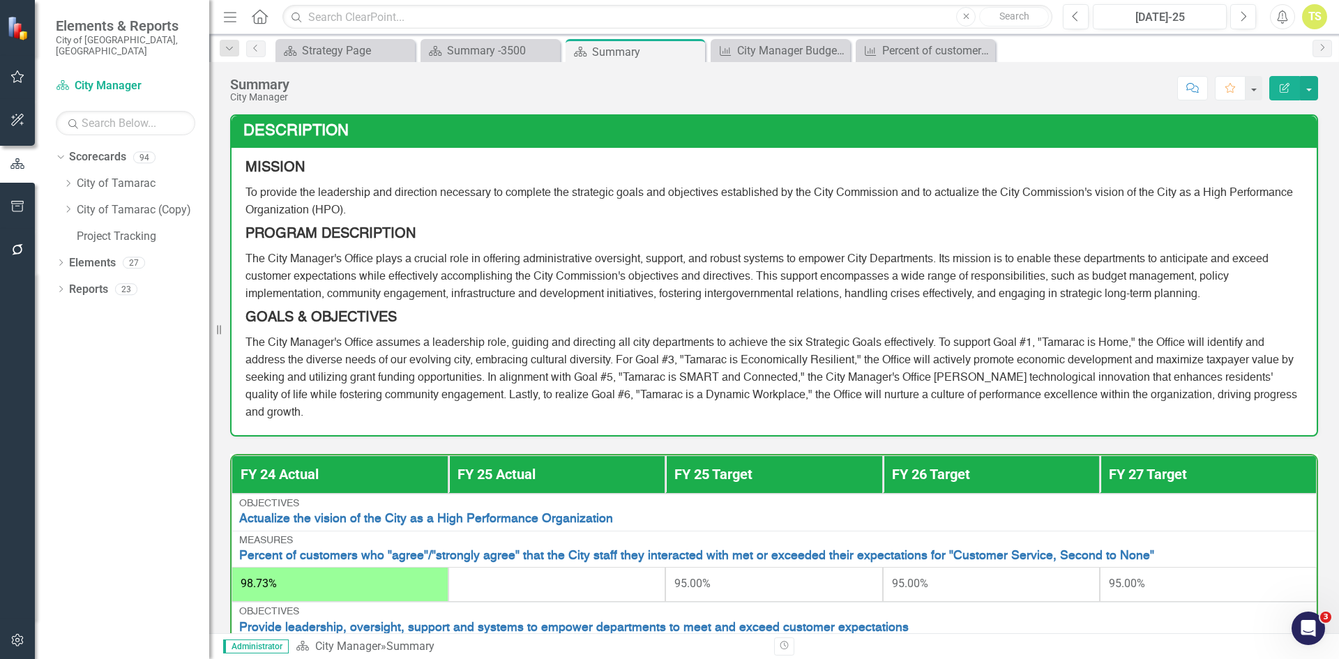
click at [592, 473] on th "FY 25 Actual" at bounding box center [556, 474] width 217 height 38
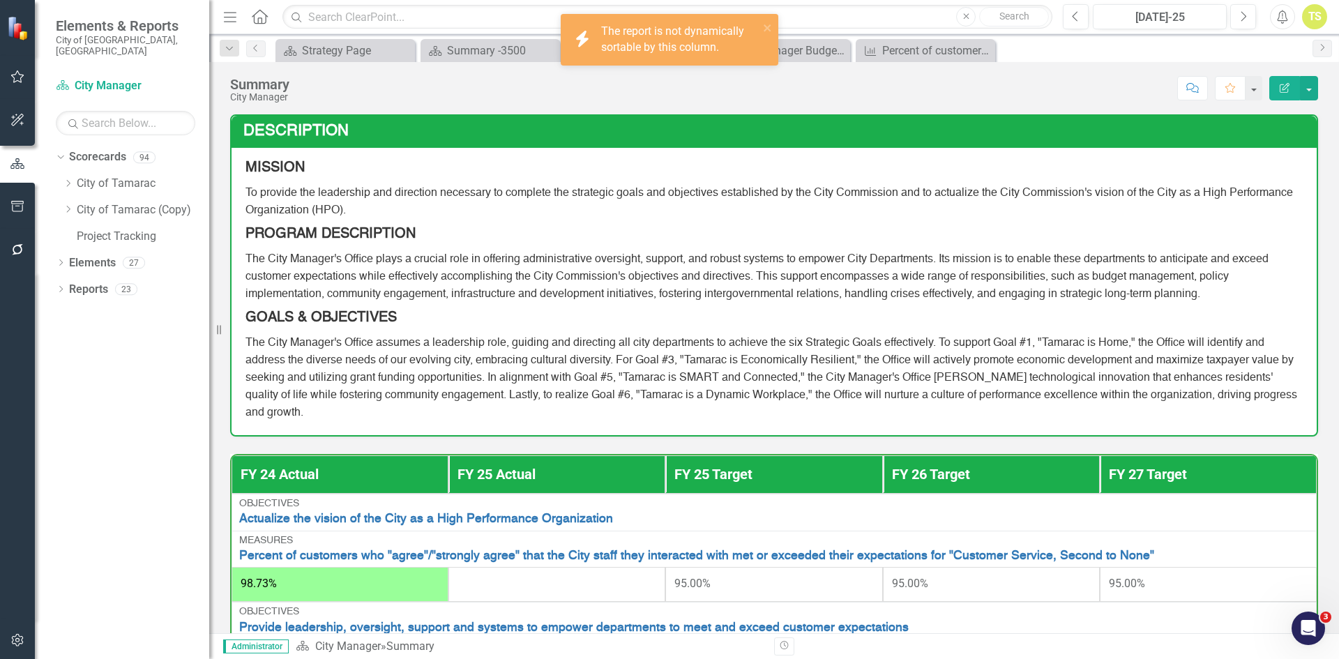
click at [592, 473] on th "FY 25 Actual" at bounding box center [556, 474] width 217 height 38
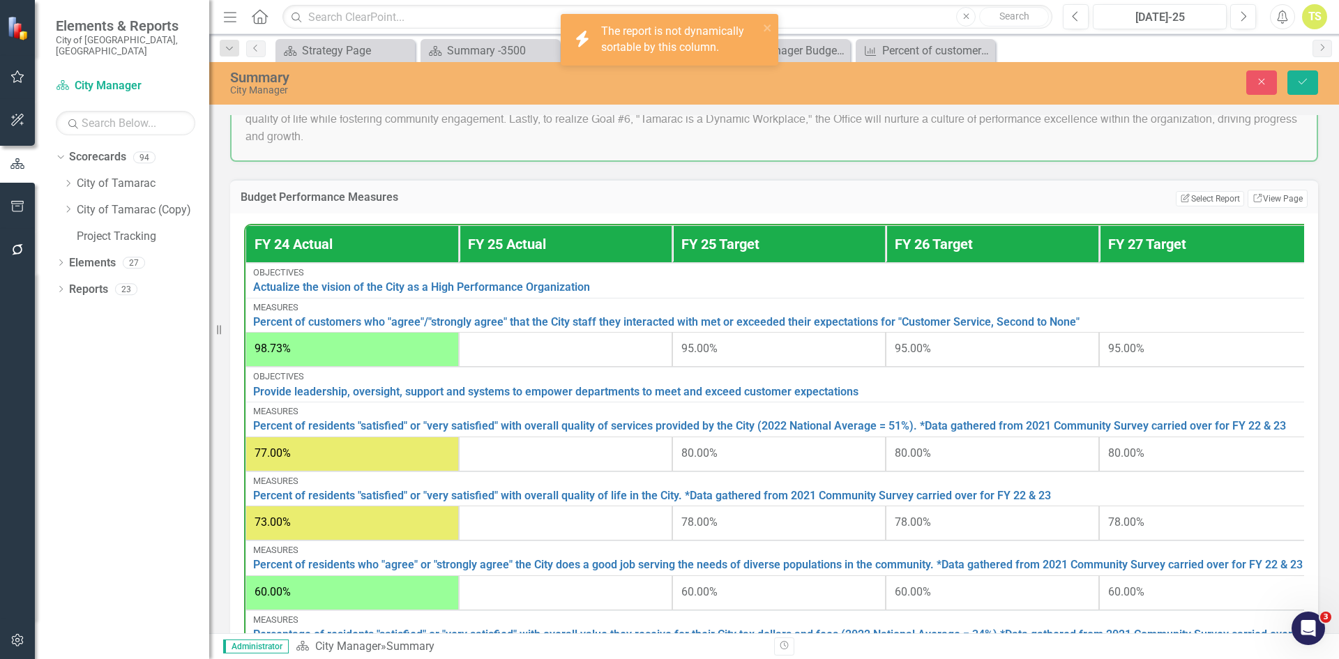
scroll to position [279, 0]
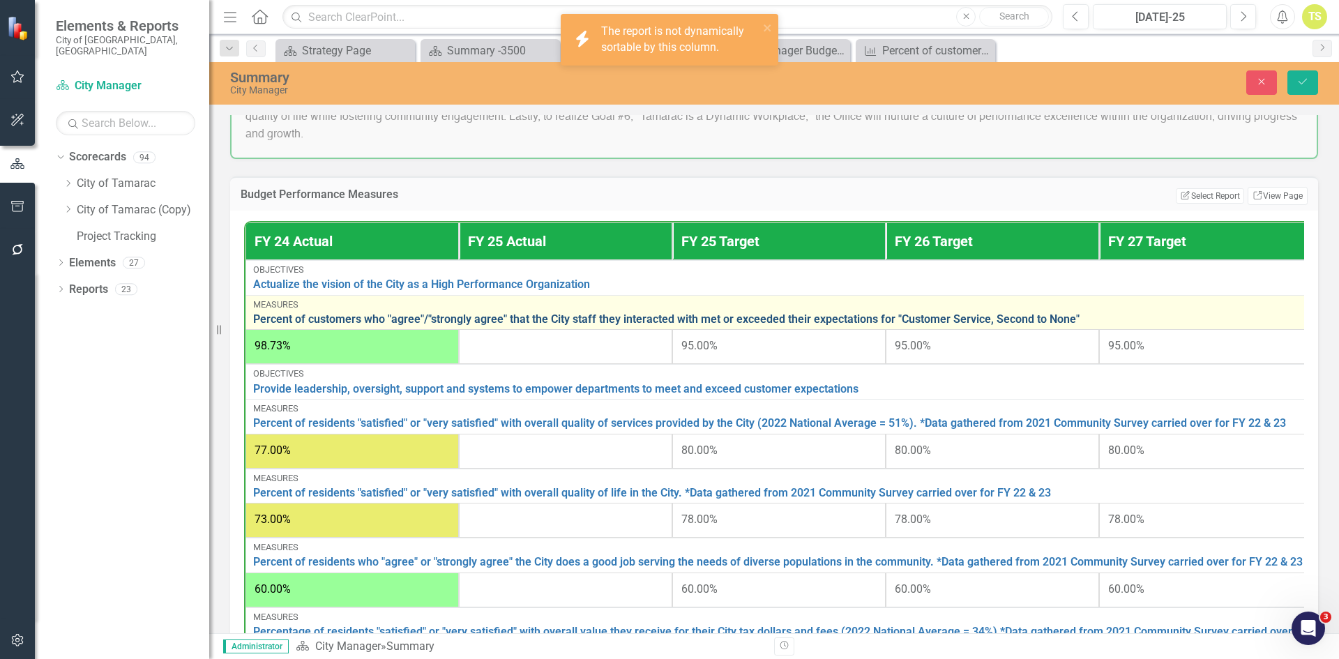
click at [572, 325] on link "Percent of customers who "agree"/"strongly agree" that the City staff they inte…" at bounding box center [778, 319] width 1051 height 13
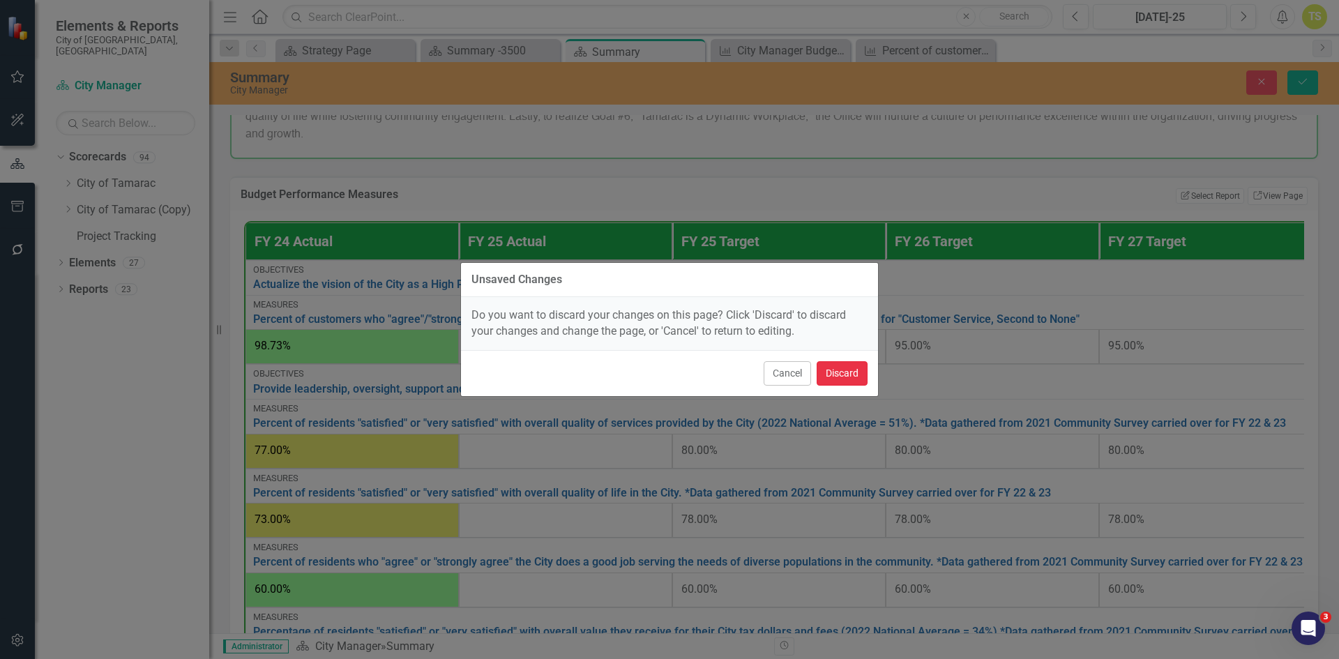
click at [845, 378] on button "Discard" at bounding box center [841, 373] width 51 height 24
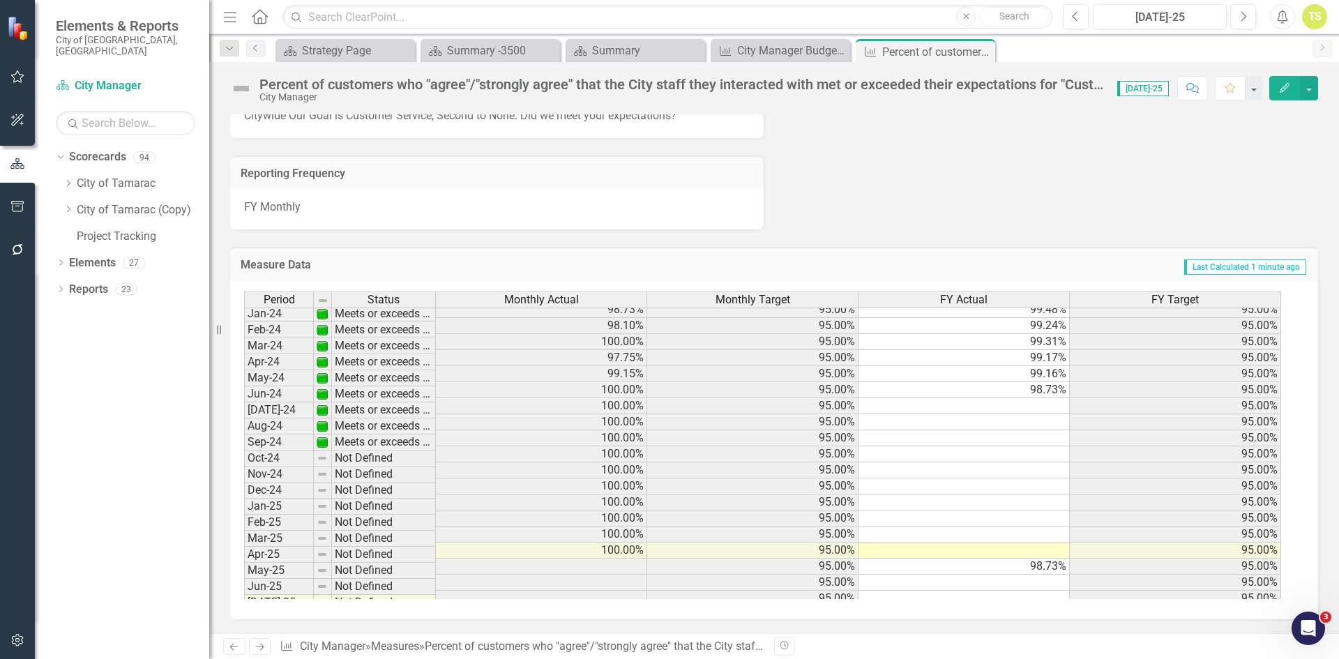
scroll to position [488, 0]
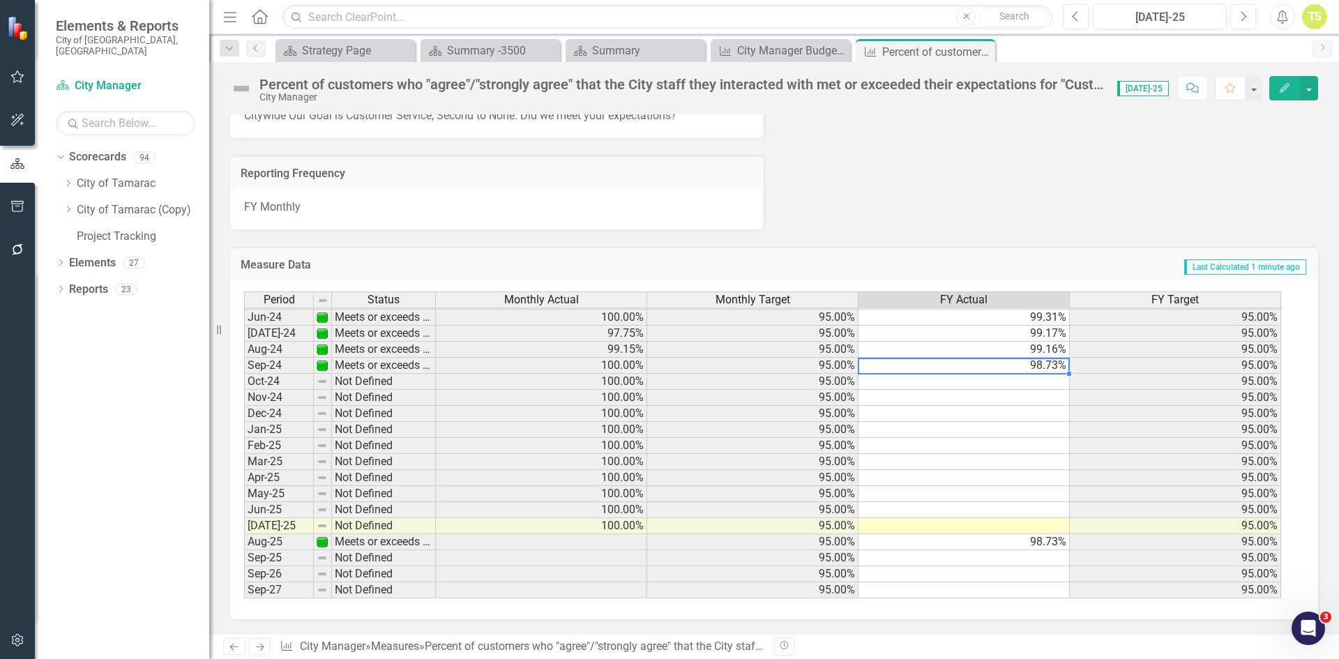
click at [1048, 370] on tbody "May-23 Meets or exceeds target 100.00% 95.00% 98.40% 95.00% Jun-23 Meets or exc…" at bounding box center [762, 349] width 1037 height 498
drag, startPoint x: 1069, startPoint y: 374, endPoint x: 1062, endPoint y: 555, distance: 180.7
click at [244, 555] on div "Period Status Monthly Actual Monthly Target FY Actual FY Target May-23 Meets or…" at bounding box center [244, 341] width 0 height 514
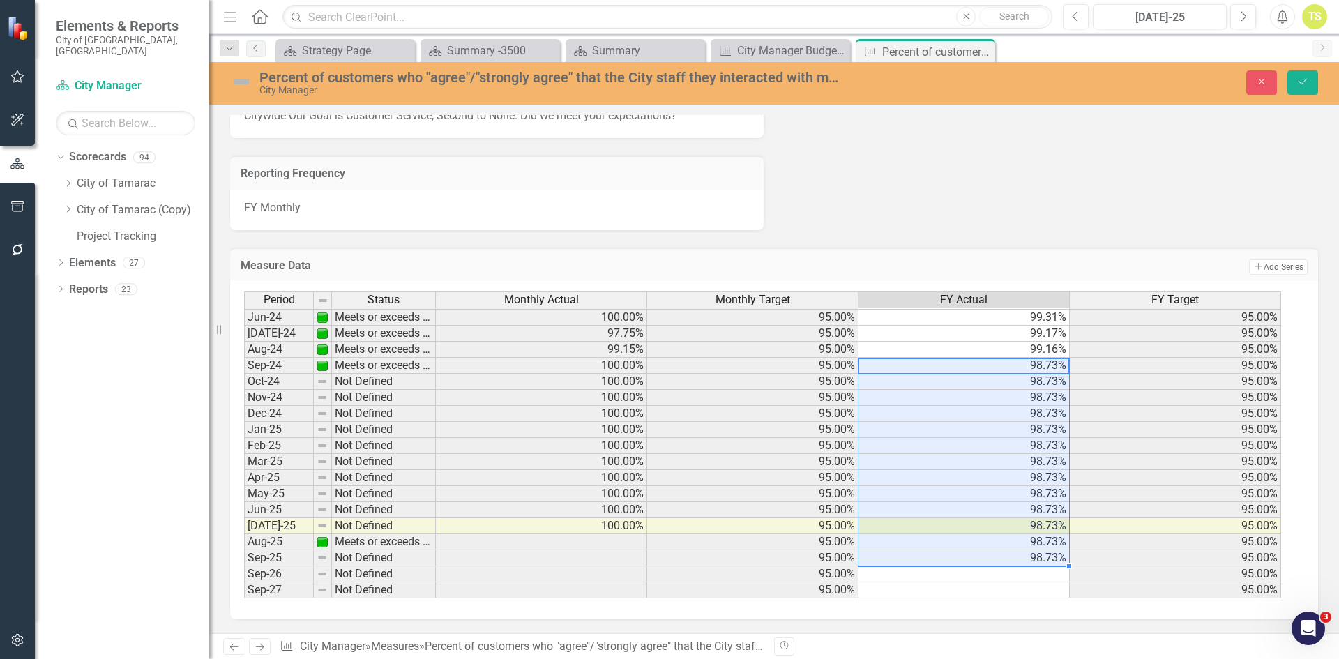
scroll to position [1735, 0]
click at [1068, 565] on div at bounding box center [1069, 566] width 6 height 6
click at [1317, 87] on button "Save" at bounding box center [1302, 82] width 31 height 24
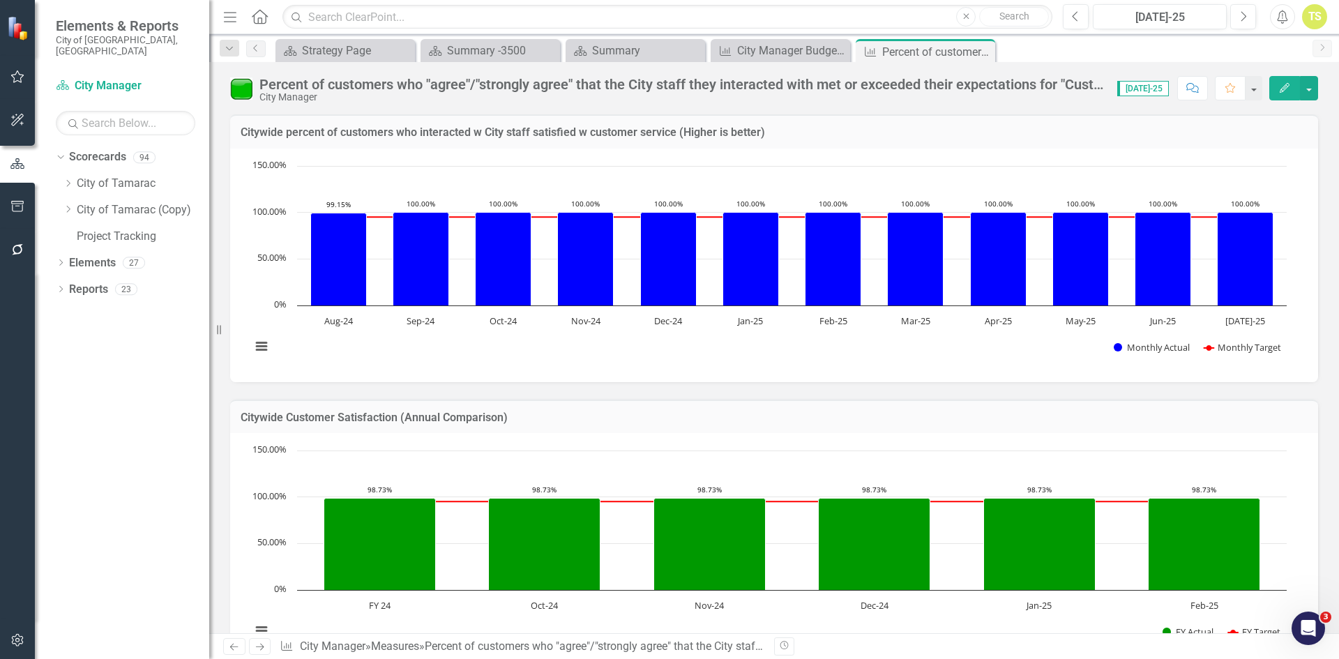
click at [258, 17] on icon "Home" at bounding box center [259, 16] width 18 height 15
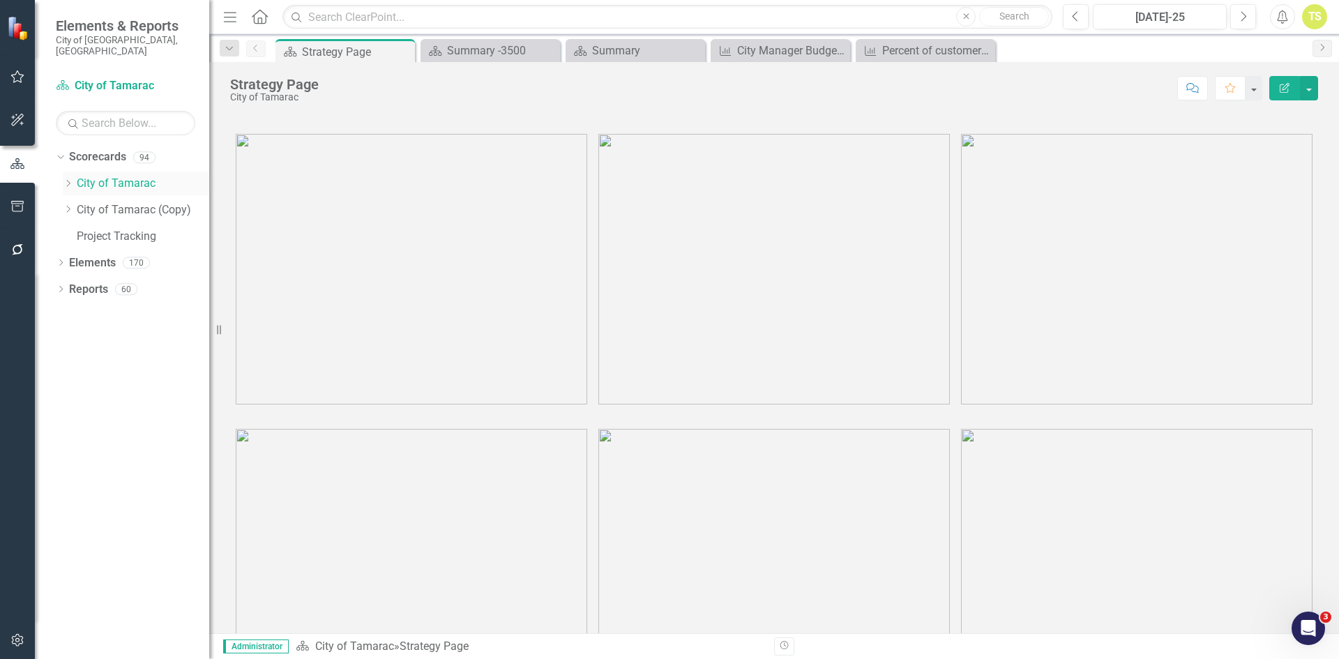
click at [72, 179] on icon "Dropdown" at bounding box center [68, 183] width 10 height 8
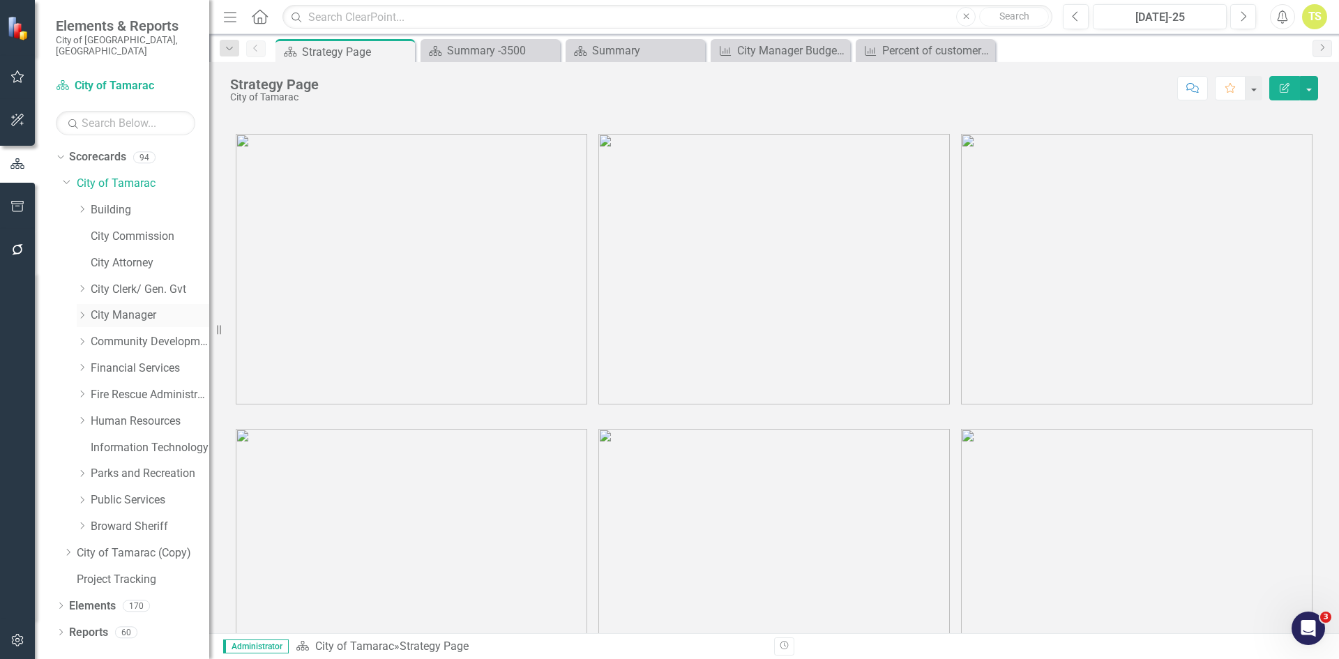
click at [129, 307] on link "City Manager" at bounding box center [150, 315] width 119 height 16
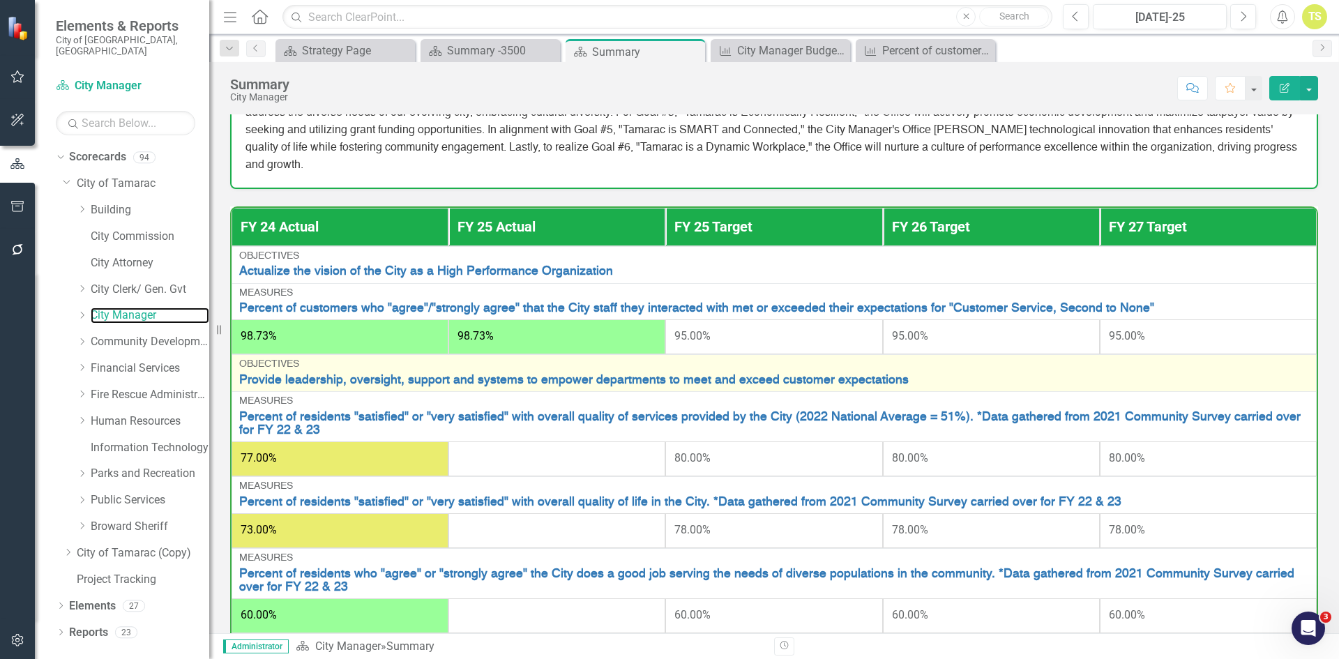
scroll to position [229, 0]
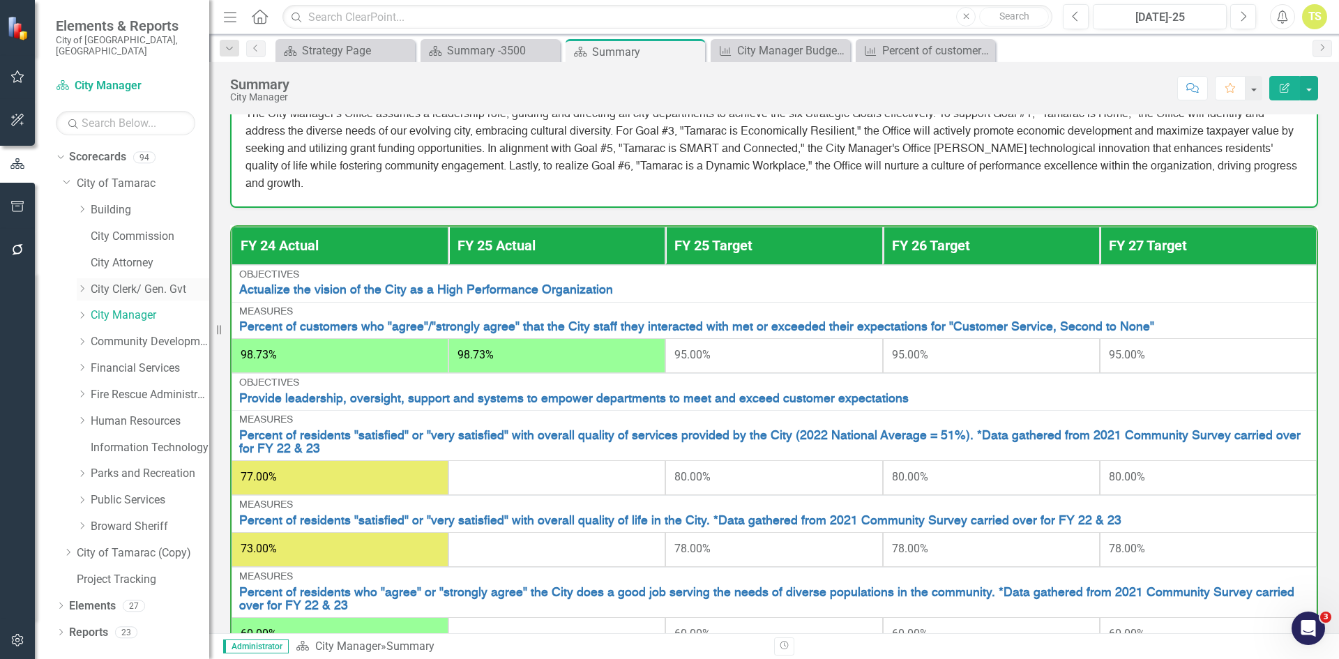
click at [145, 282] on link "City Clerk/ Gen. Gvt" at bounding box center [150, 290] width 119 height 16
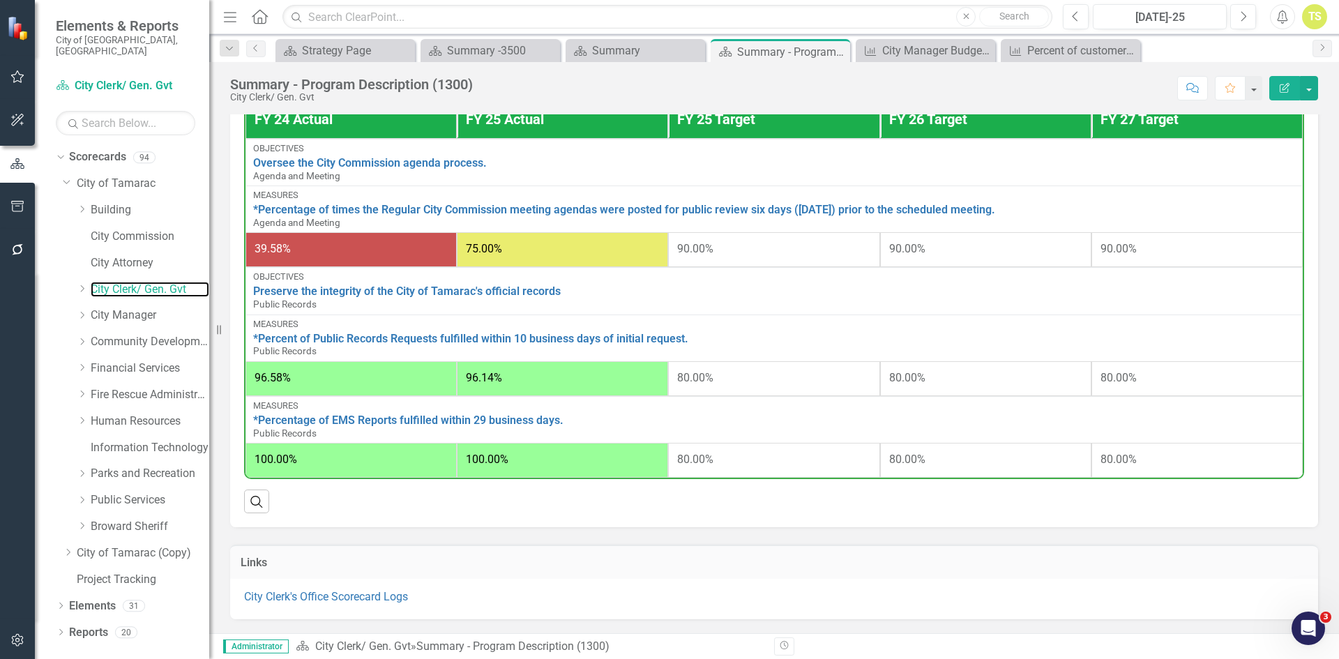
scroll to position [759, 0]
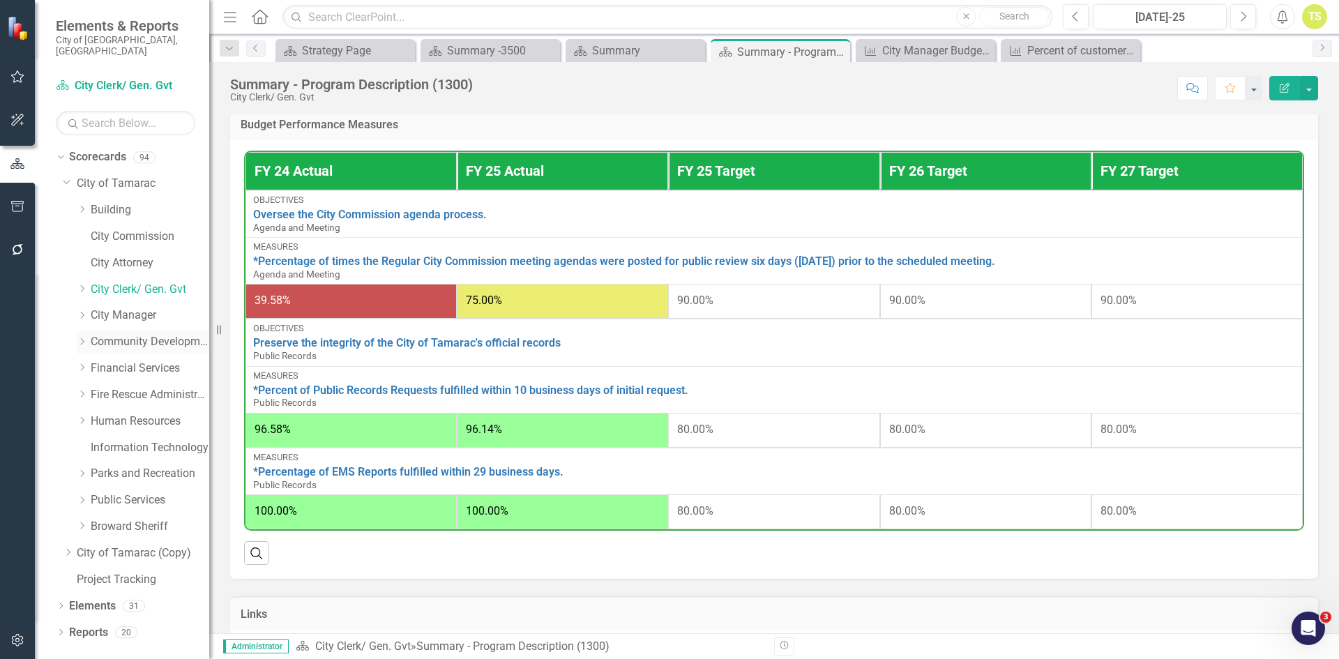
click at [153, 334] on link "Community Development" at bounding box center [150, 342] width 119 height 16
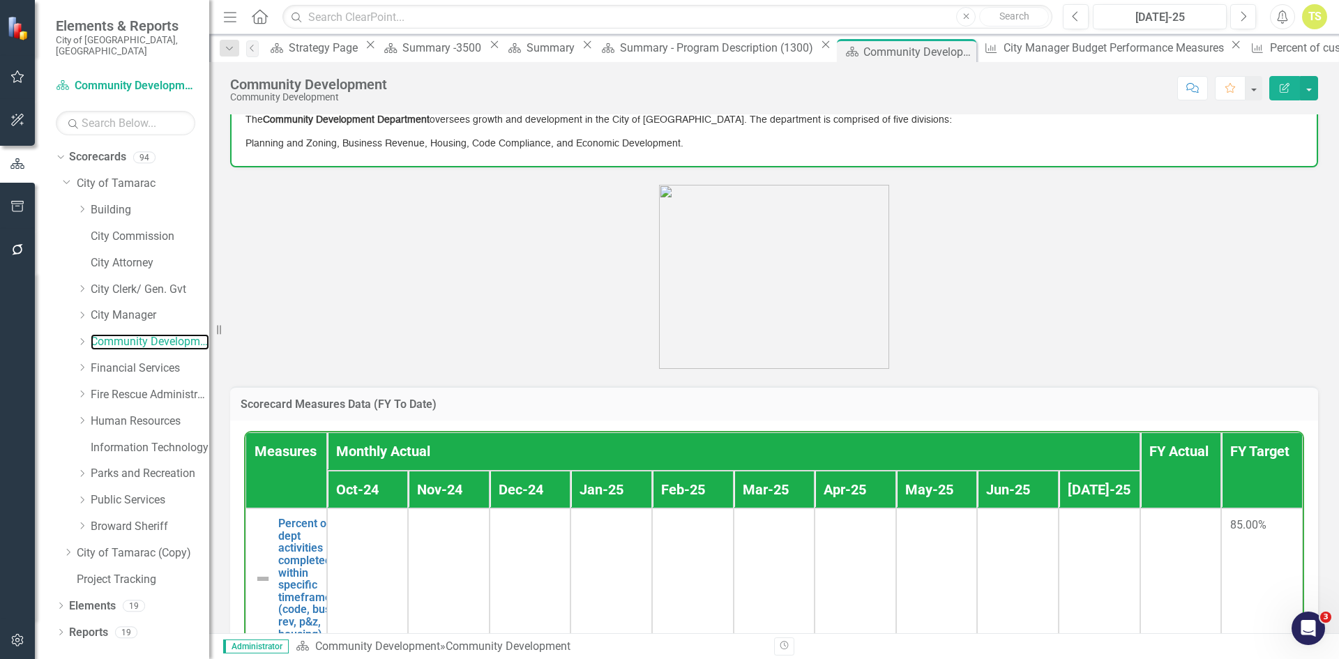
scroll to position [78, 0]
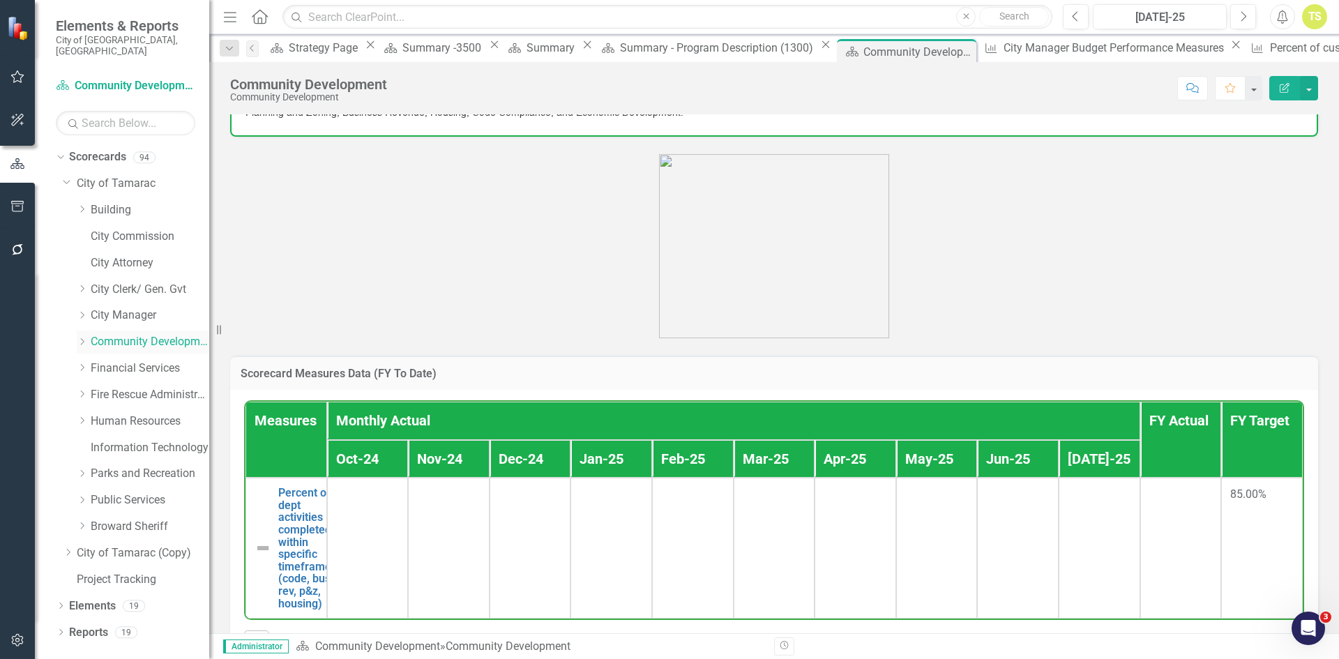
click at [86, 336] on div "Dropdown" at bounding box center [82, 342] width 10 height 12
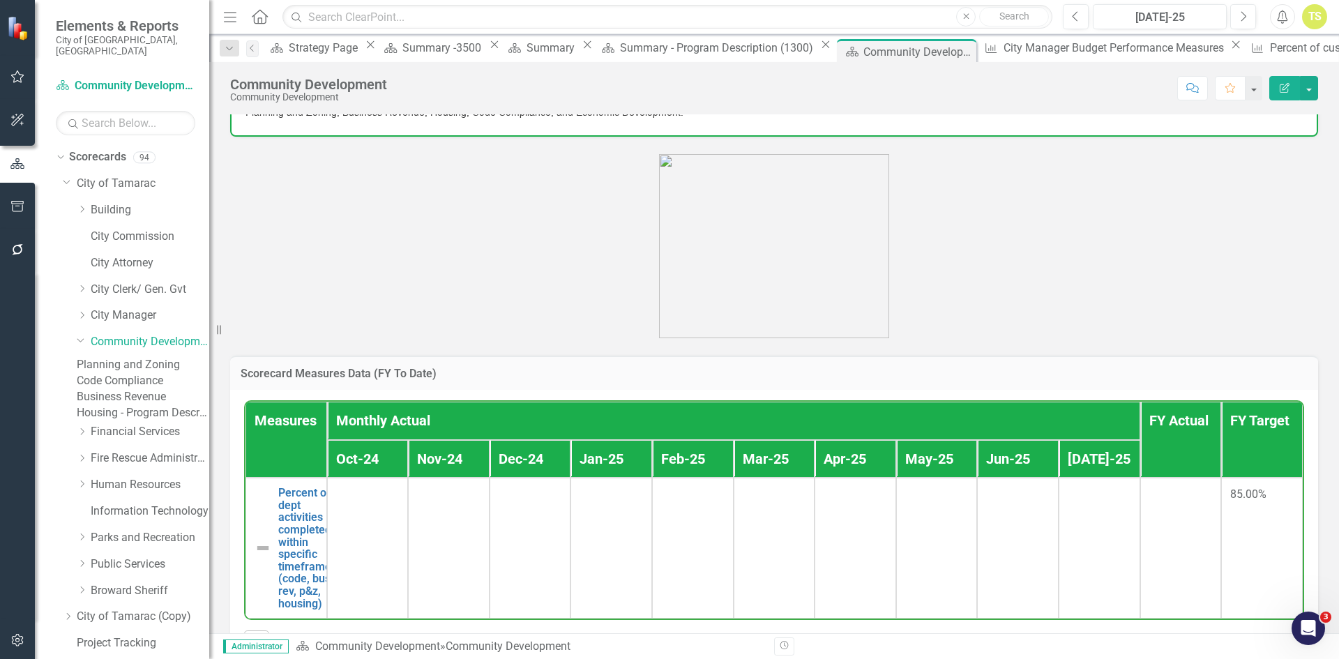
click at [117, 357] on link "Planning and Zoning" at bounding box center [143, 365] width 132 height 16
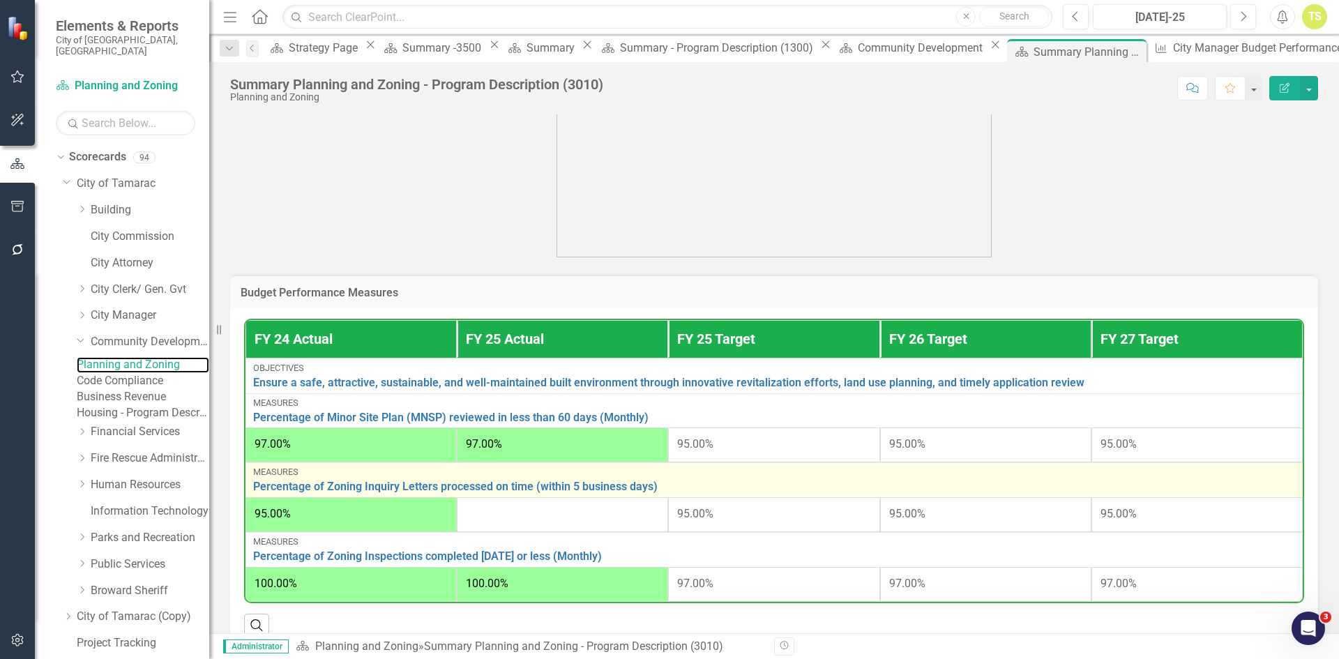
scroll to position [414, 0]
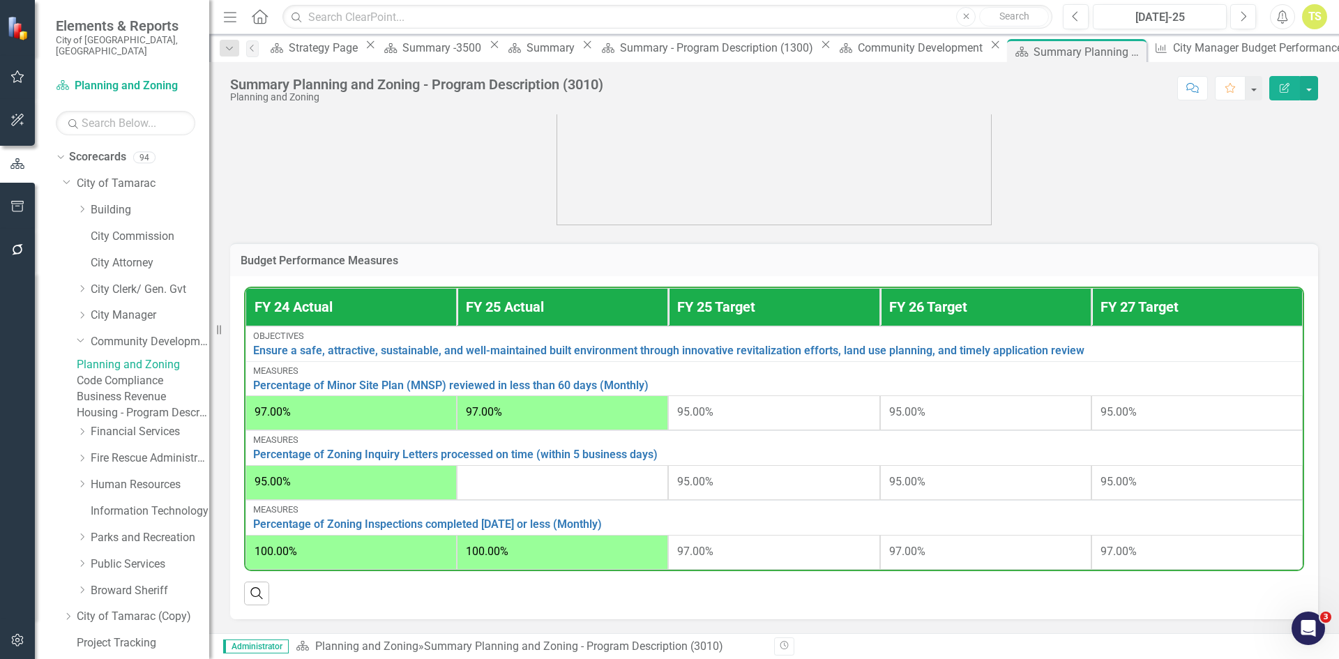
click at [151, 383] on link "Code Compliance" at bounding box center [143, 381] width 132 height 16
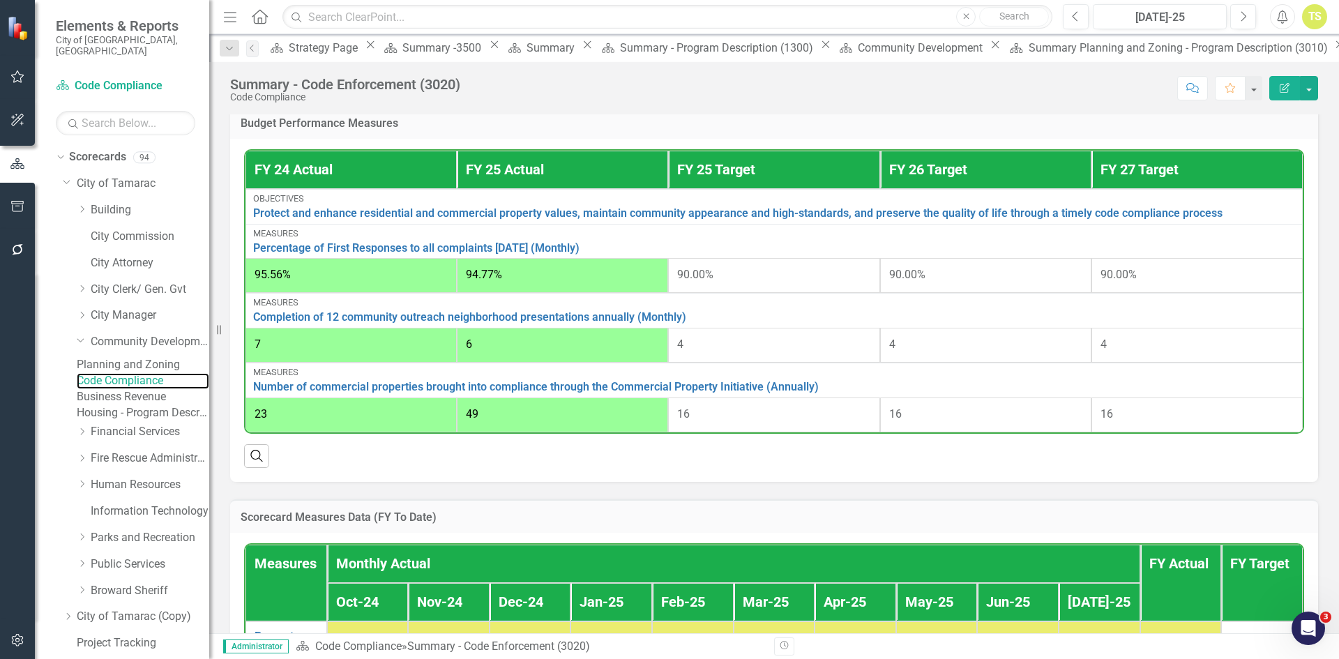
scroll to position [767, 0]
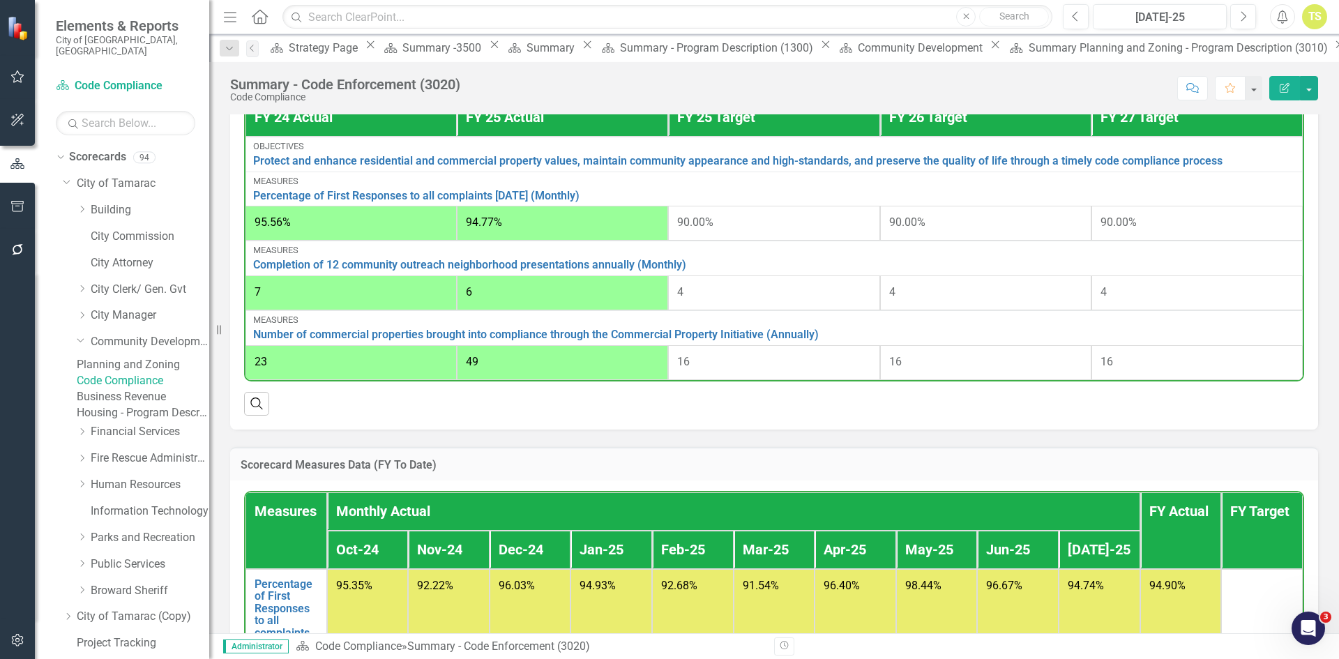
click at [155, 405] on link "Business Revenue" at bounding box center [143, 397] width 132 height 16
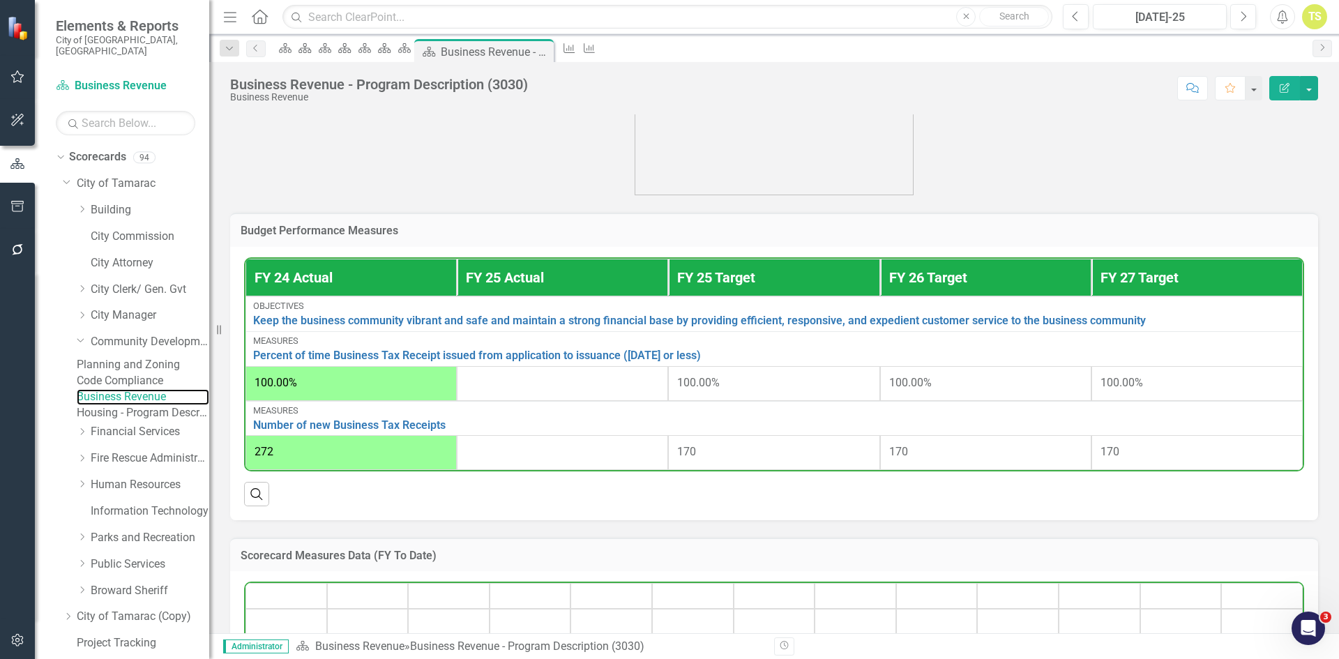
scroll to position [418, 0]
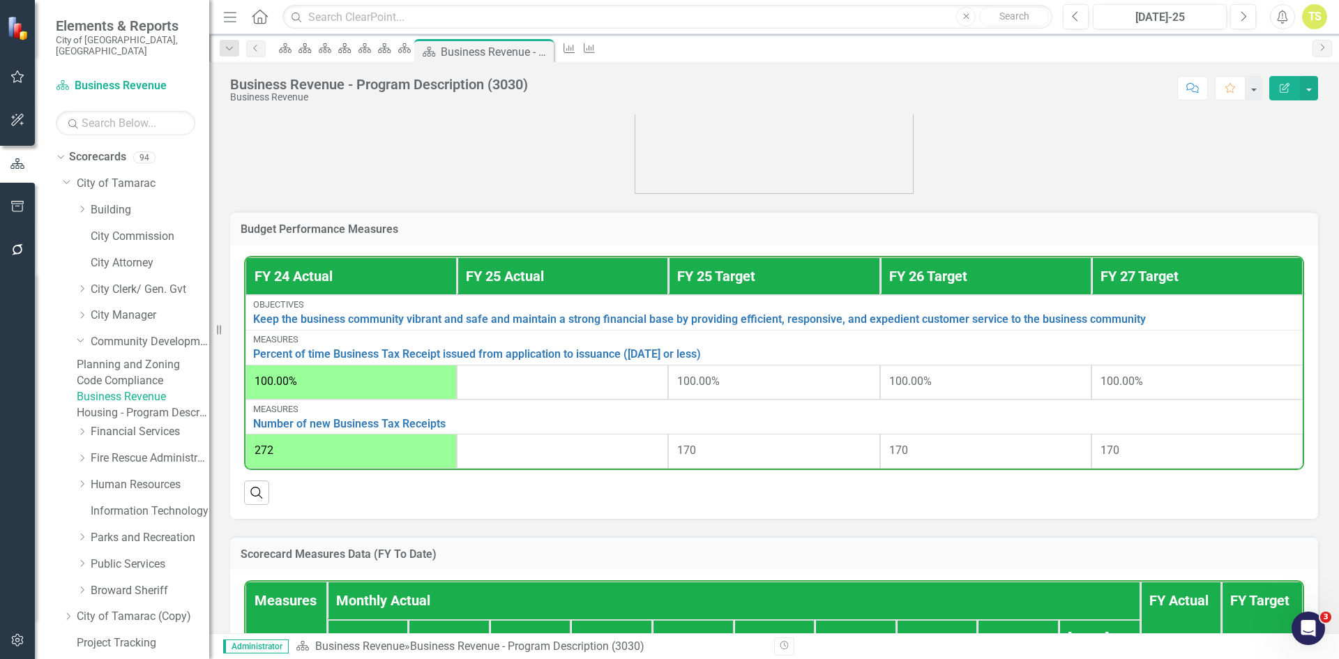
click at [165, 421] on link "Housing - Program Description (CDBG/SHIP/NSP/HOME)" at bounding box center [143, 413] width 132 height 16
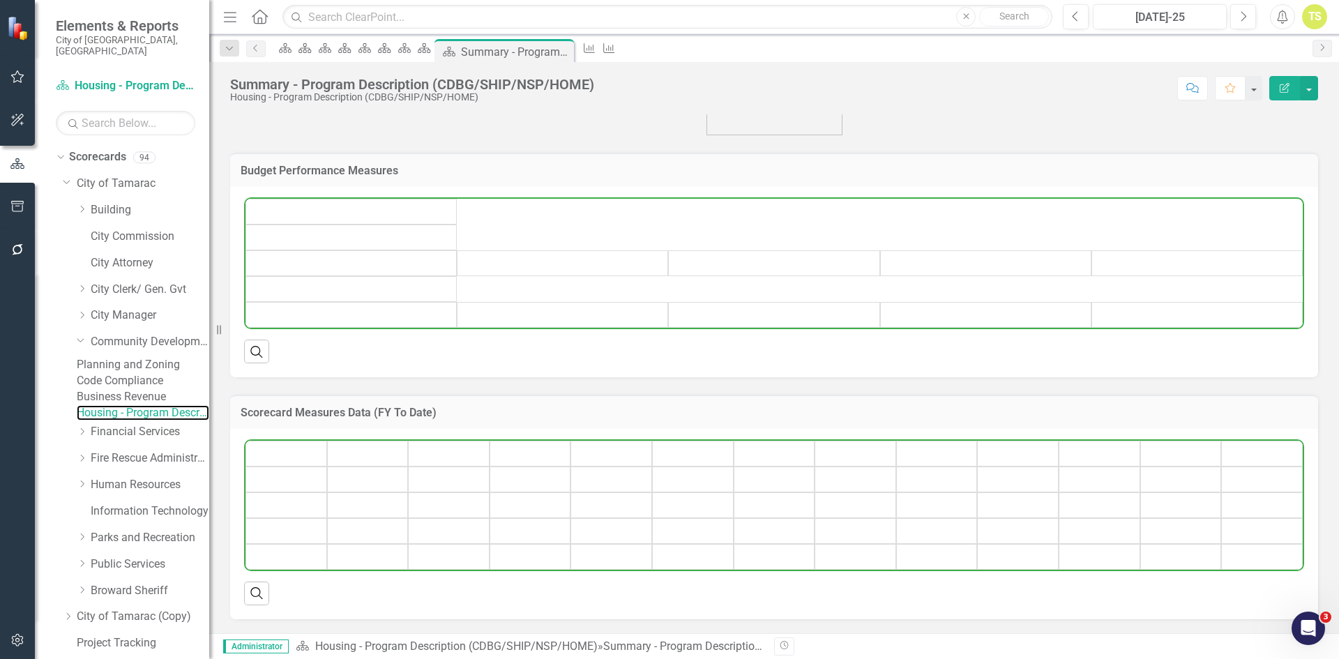
scroll to position [554, 0]
